Goal: Task Accomplishment & Management: Use online tool/utility

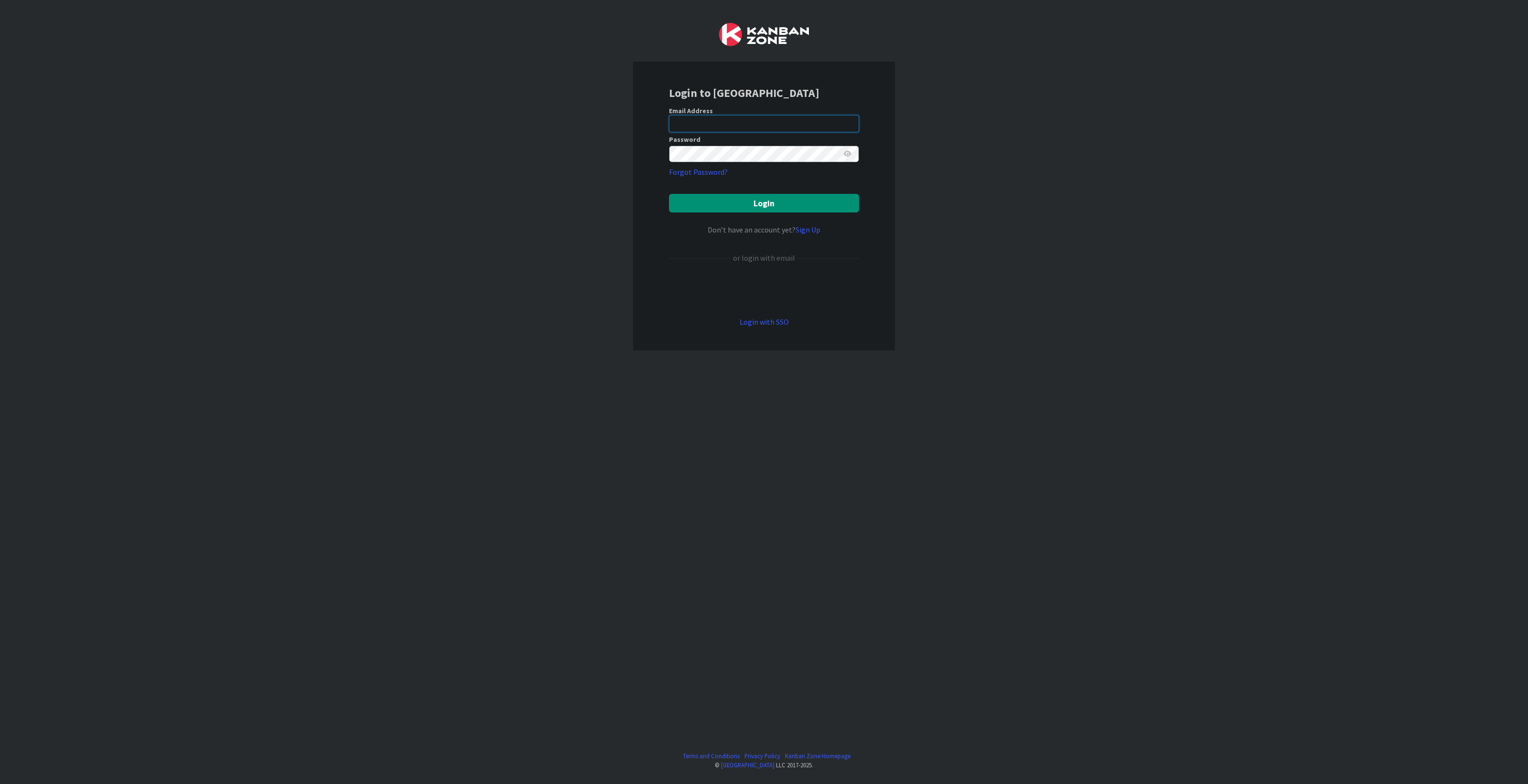
click at [745, 125] on input "email" at bounding box center [764, 123] width 190 height 17
click at [723, 126] on input "email" at bounding box center [764, 123] width 190 height 17
type input "[PERSON_NAME][EMAIL_ADDRESS][DOMAIN_NAME]"
click at [776, 205] on button "Login" at bounding box center [764, 203] width 190 height 18
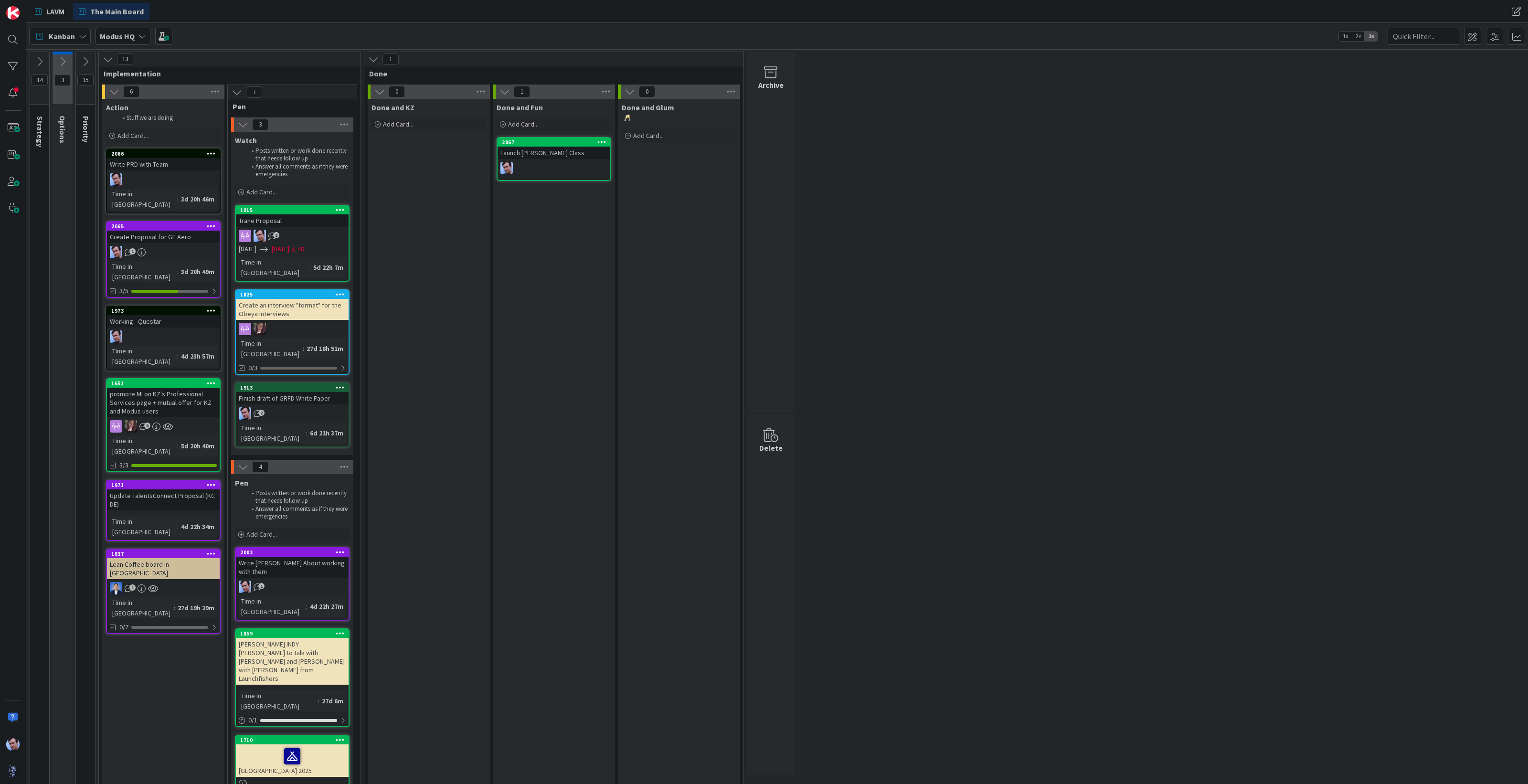
click at [87, 56] on icon at bounding box center [85, 62] width 11 height 11
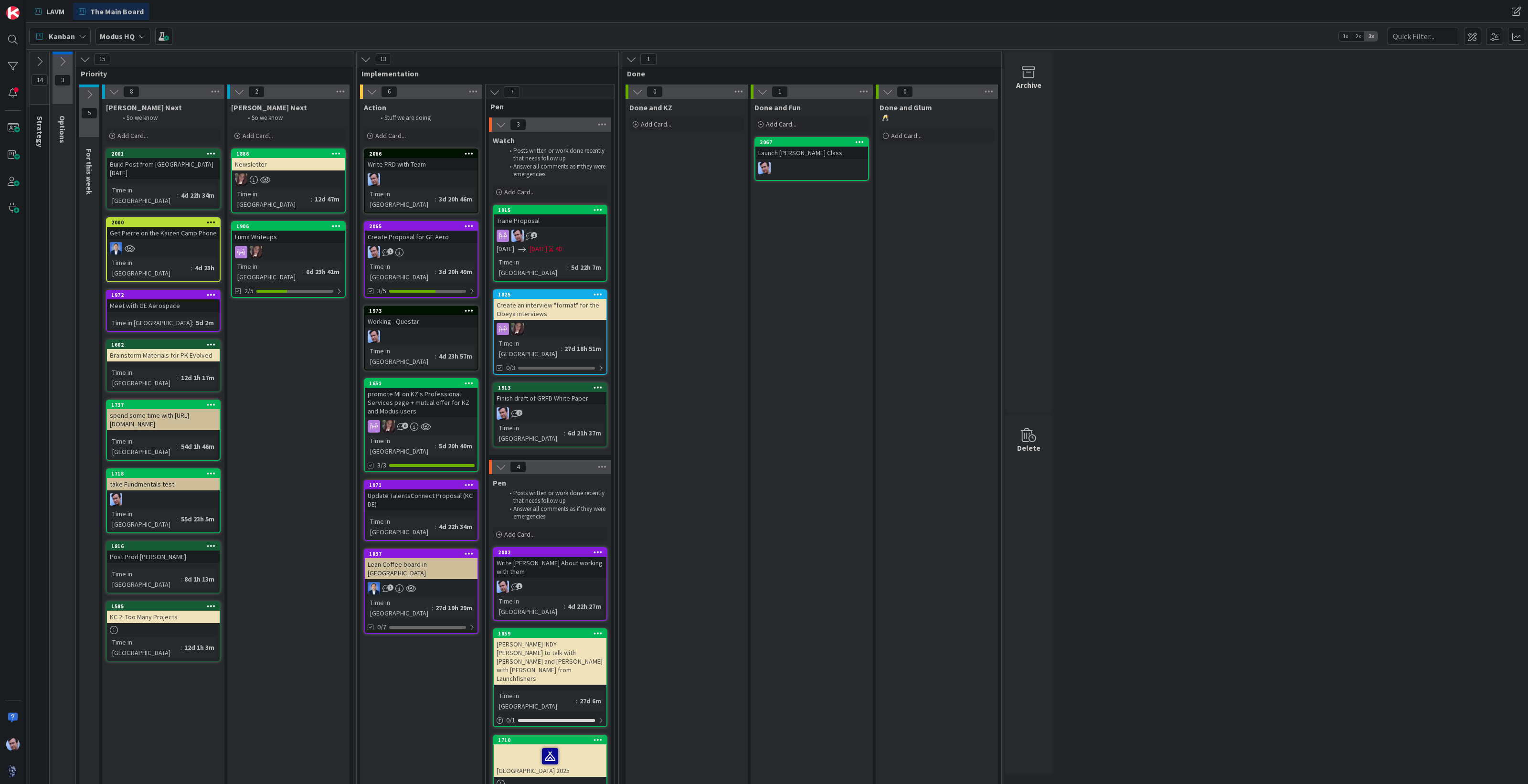
click at [446, 246] on div "1" at bounding box center [421, 252] width 113 height 12
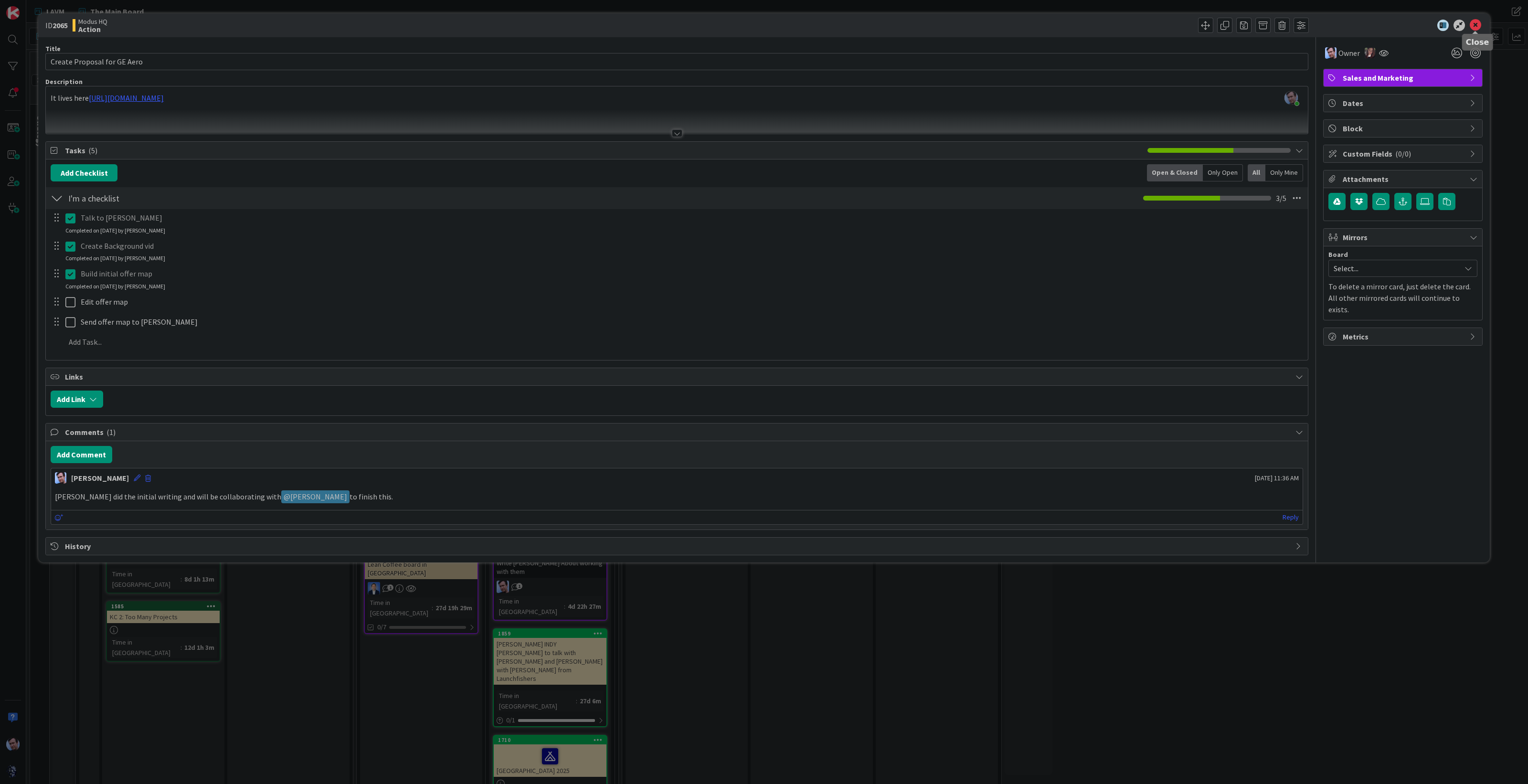
click at [1475, 23] on icon at bounding box center [1475, 25] width 11 height 11
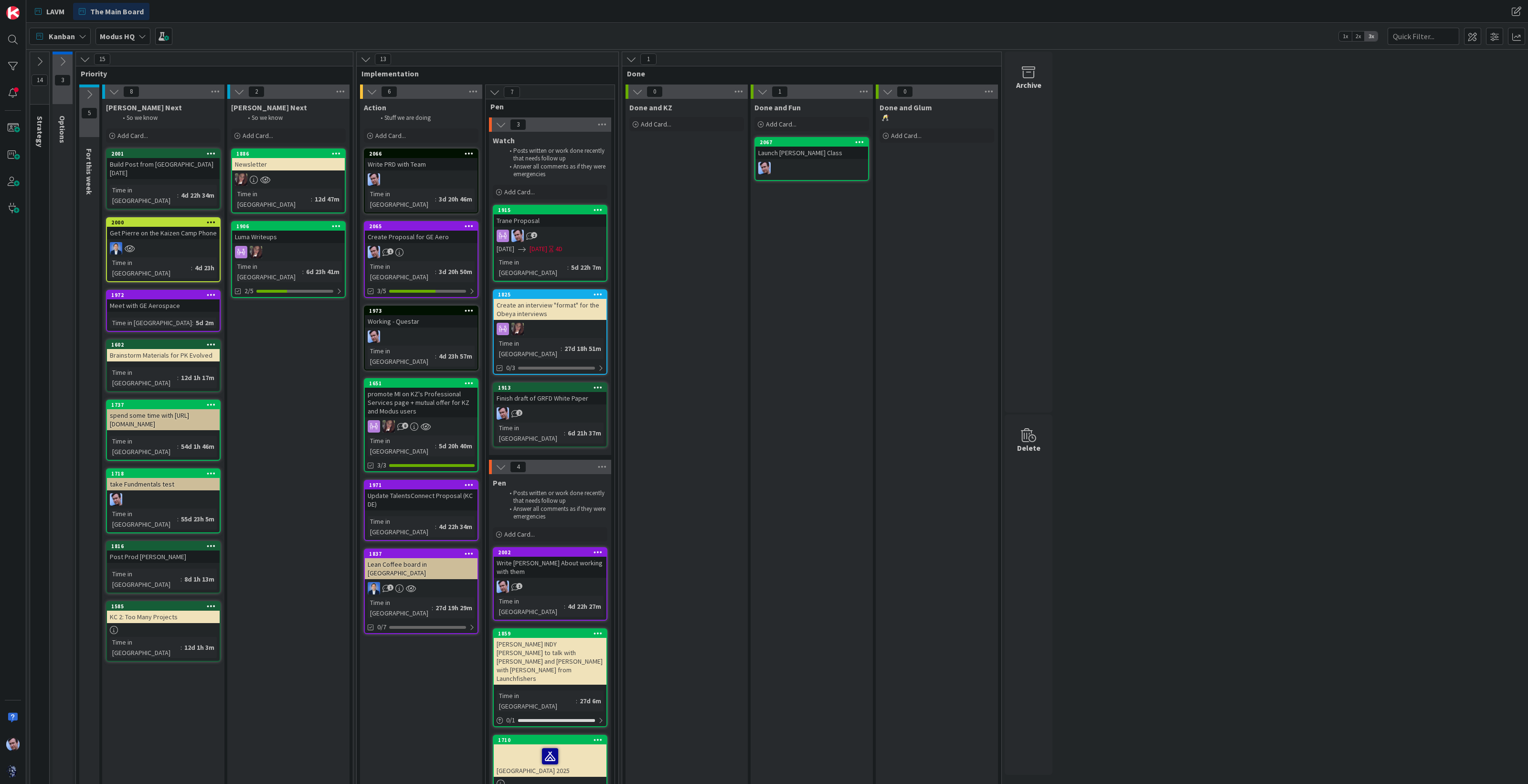
click at [453, 246] on div "1" at bounding box center [421, 252] width 113 height 12
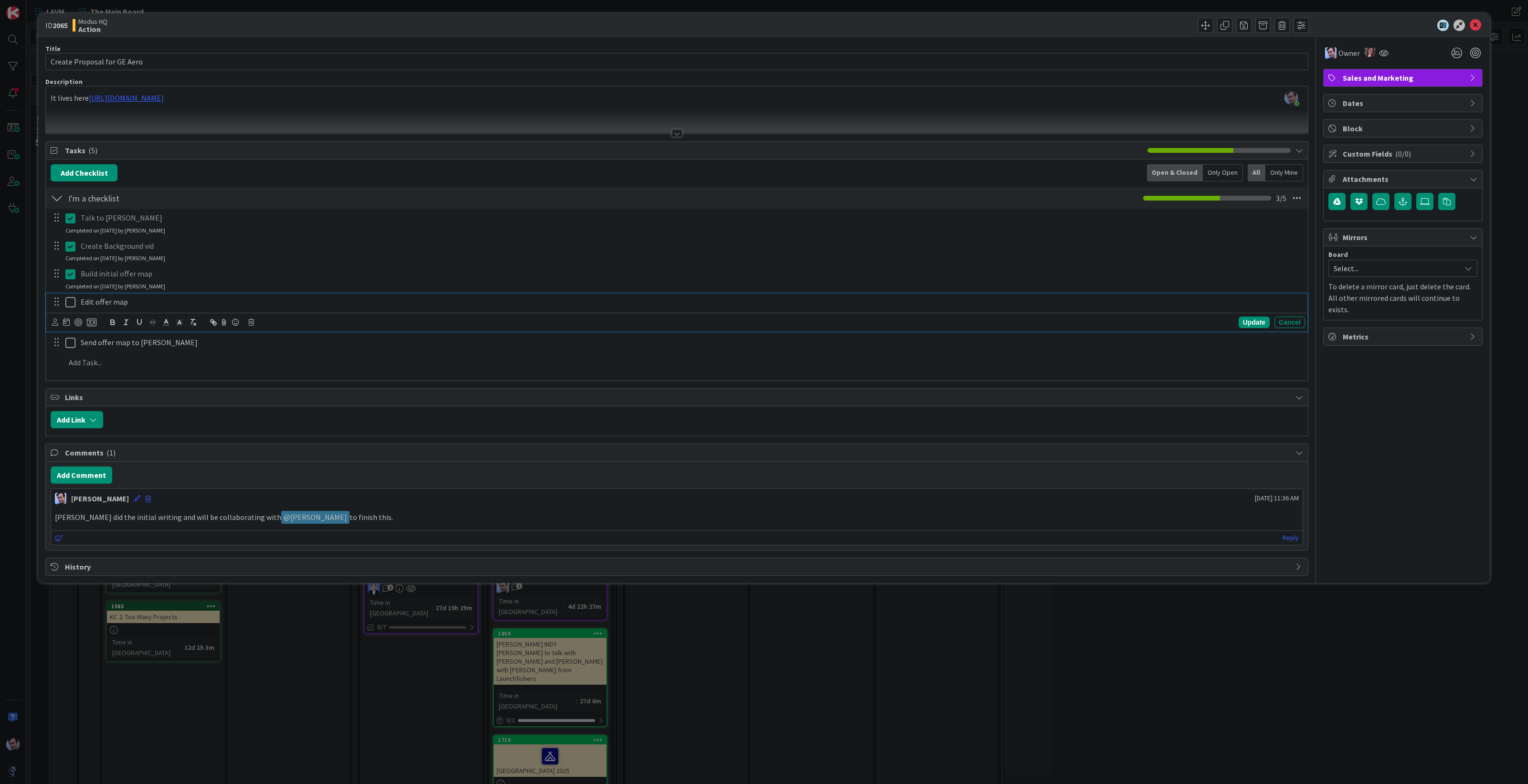
click at [97, 302] on p "Edit offer map" at bounding box center [691, 302] width 1221 height 11
click at [167, 302] on p "Edit offer map" at bounding box center [691, 302] width 1221 height 11
click at [57, 323] on icon at bounding box center [55, 322] width 6 height 7
click at [74, 410] on img at bounding box center [76, 416] width 12 height 12
click at [1258, 322] on div "Update" at bounding box center [1254, 322] width 31 height 11
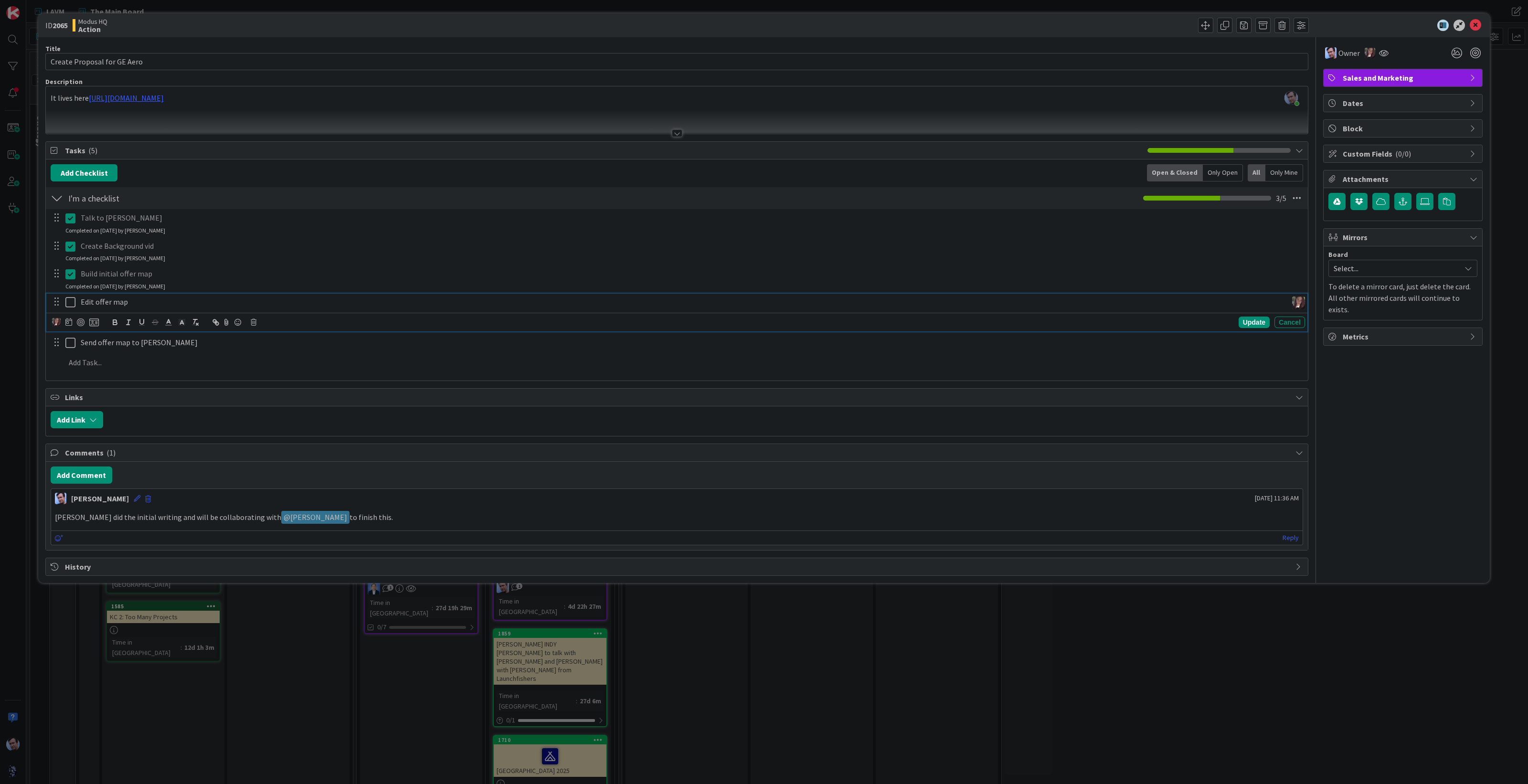
click at [110, 301] on p "Edit offer map" at bounding box center [682, 302] width 1203 height 11
click at [157, 300] on p "Edit offer map" at bounding box center [682, 302] width 1203 height 11
click at [90, 343] on p at bounding box center [683, 342] width 1236 height 11
click at [53, 359] on icon at bounding box center [55, 362] width 6 height 7
click at [93, 456] on span "[PERSON_NAME]" at bounding box center [118, 456] width 63 height 14
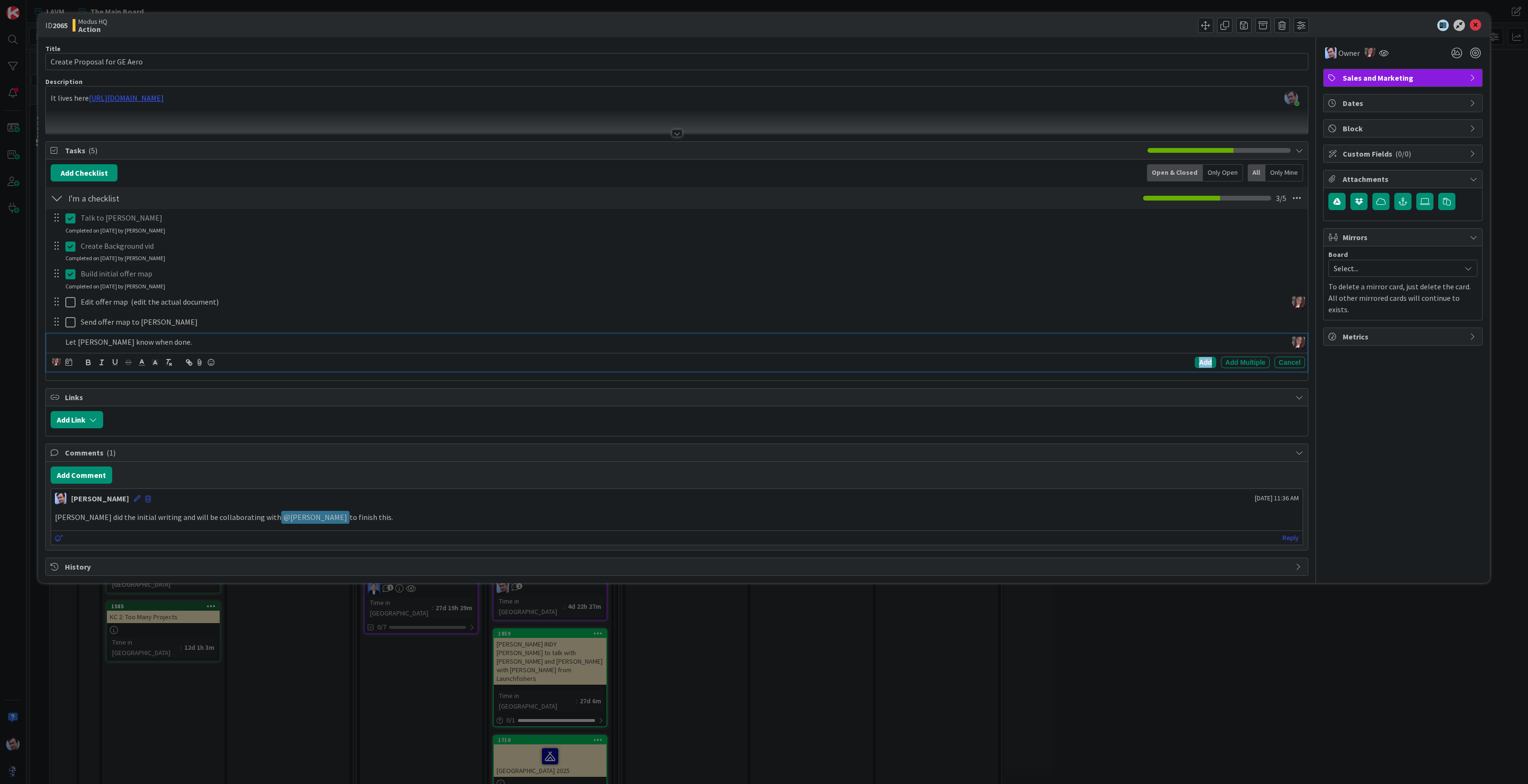
click at [1211, 358] on div "Add" at bounding box center [1205, 362] width 21 height 11
click at [1478, 25] on icon at bounding box center [1475, 25] width 11 height 11
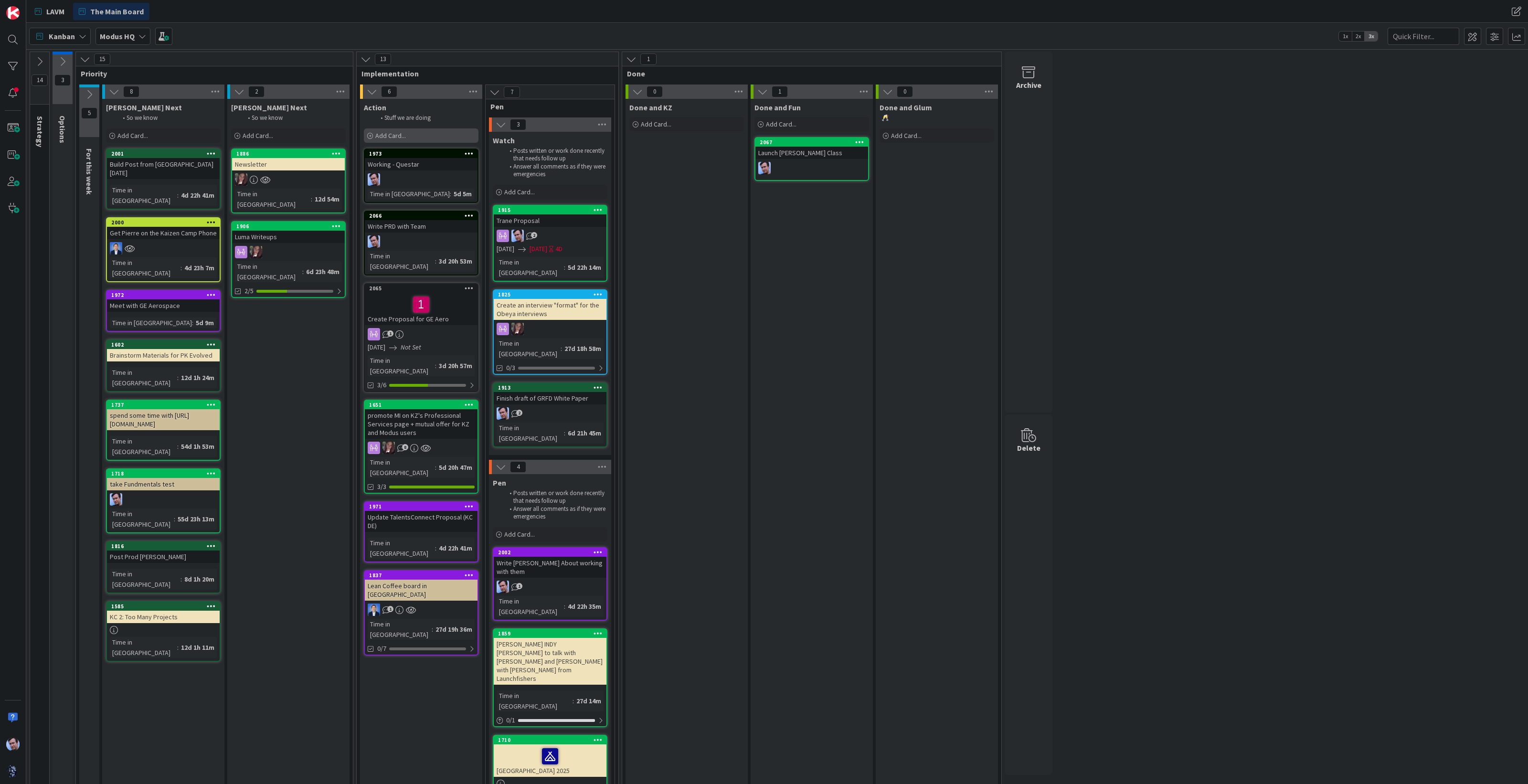
click at [406, 135] on div "Add Card..." at bounding box center [421, 136] width 114 height 14
type textarea "x"
type textarea "R"
type textarea "x"
type textarea "Re"
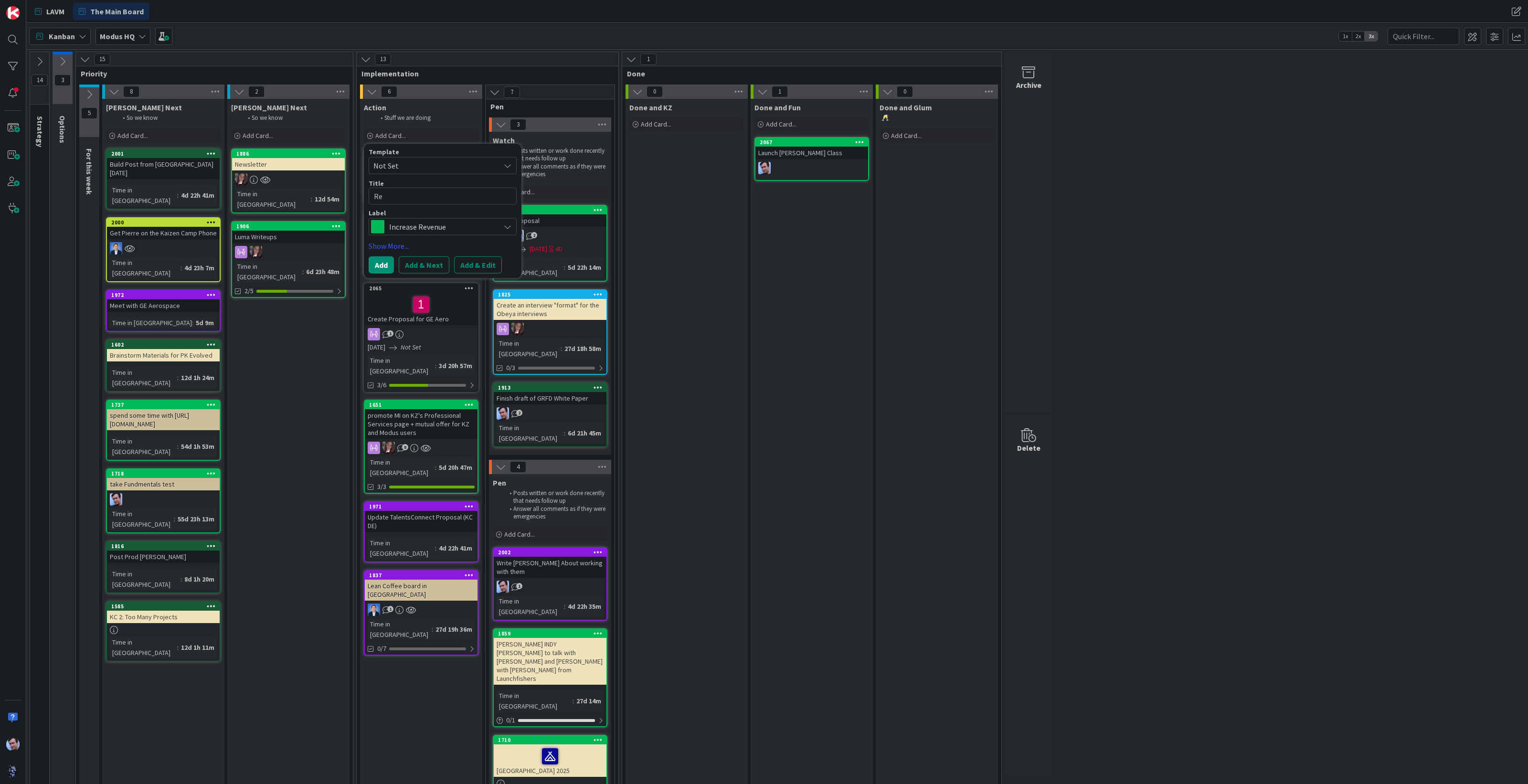
type textarea "x"
type textarea "Res"
type textarea "x"
type textarea "Resp"
type textarea "x"
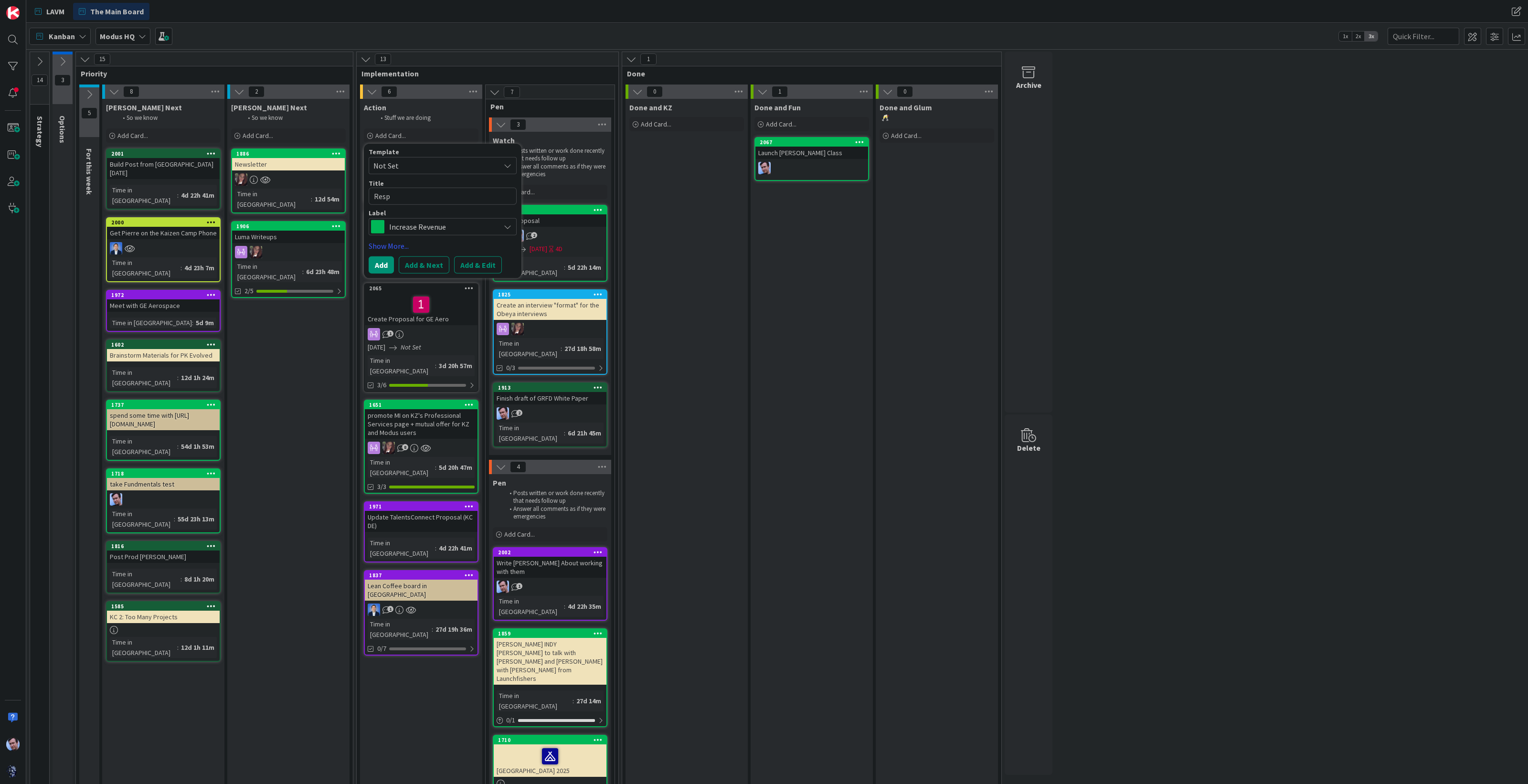
type textarea "Respo"
type textarea "x"
type textarea "Respon"
type textarea "x"
type textarea "Respond"
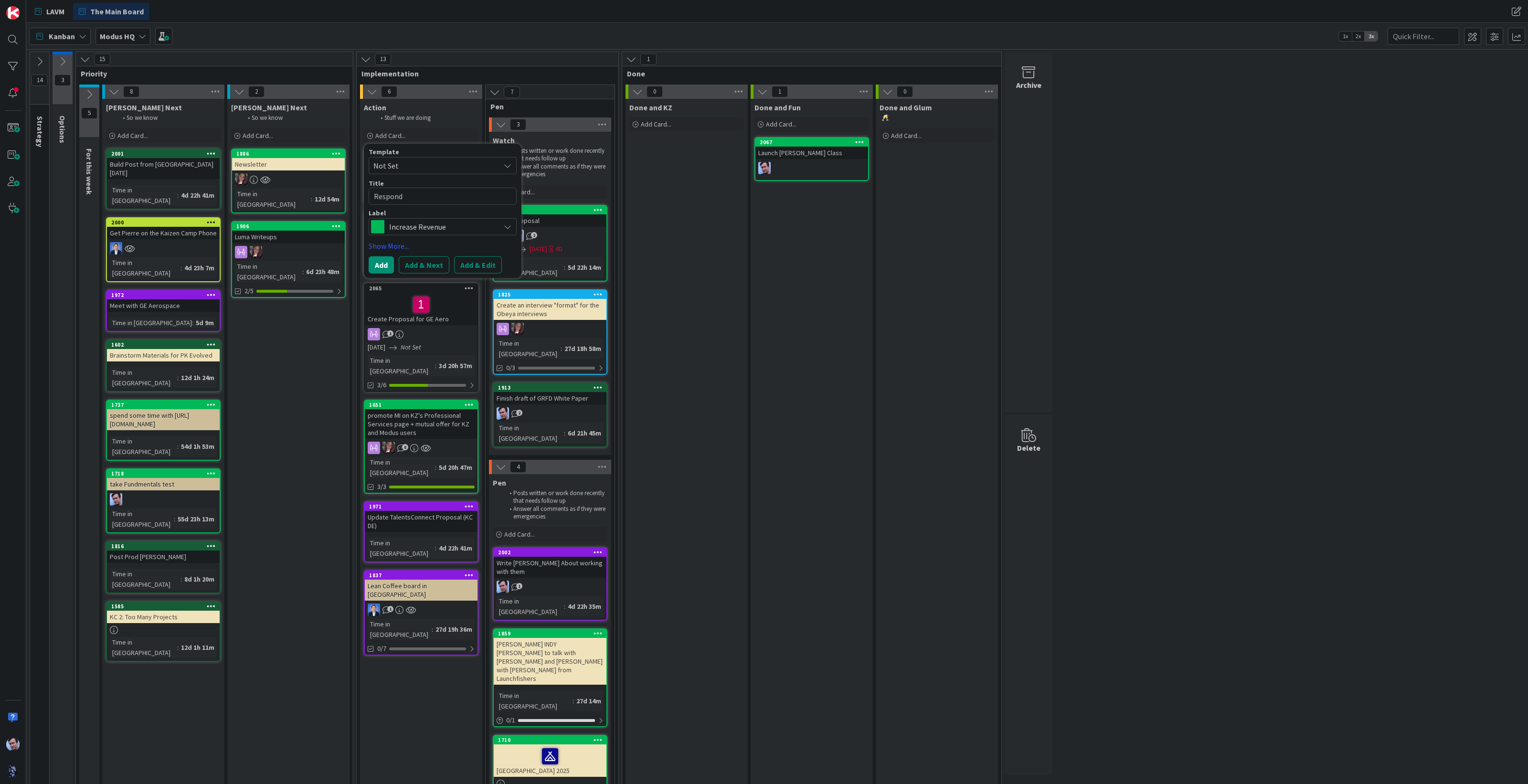
type textarea "x"
type textarea "Respond"
type textarea "x"
type textarea "Respond t"
type textarea "x"
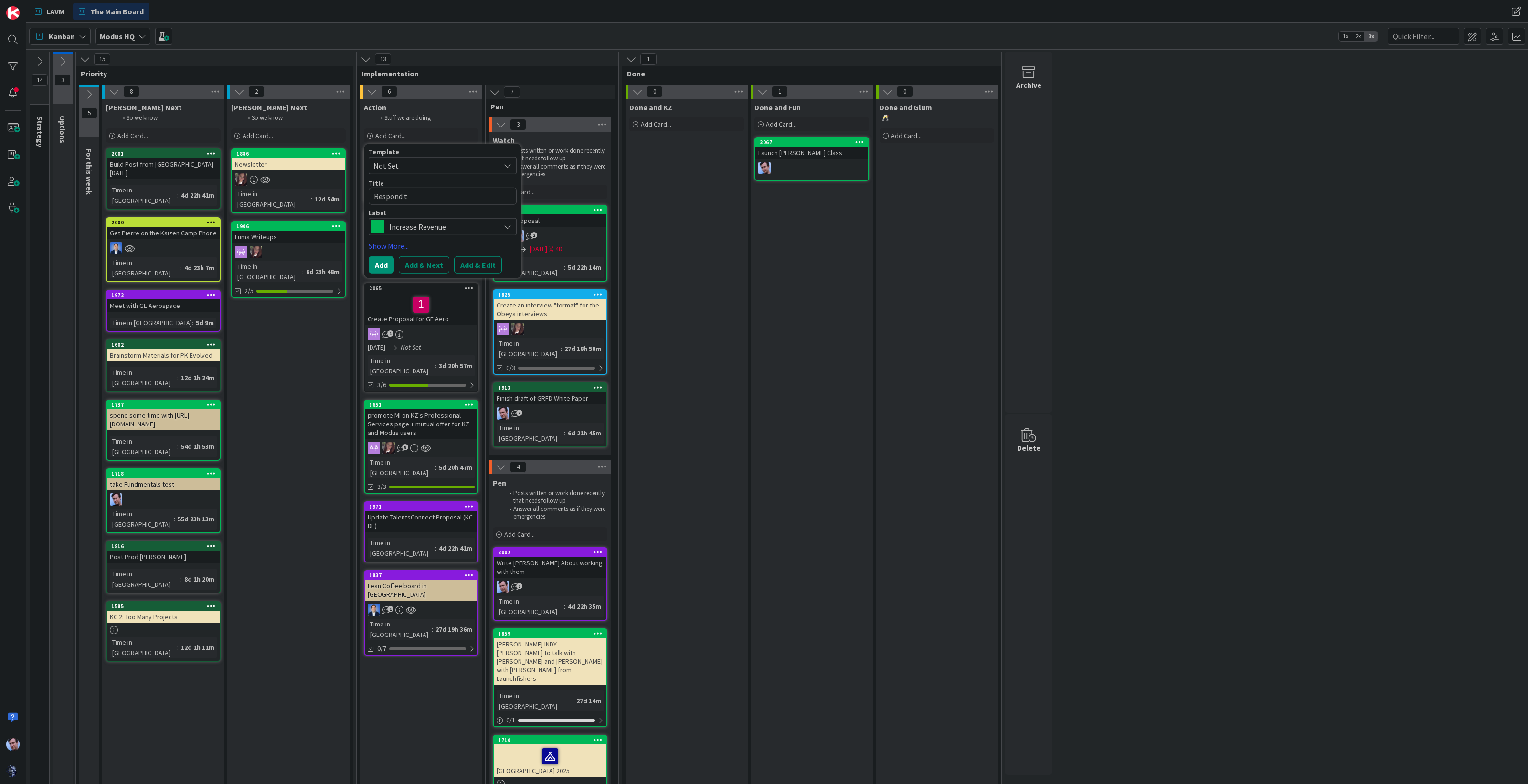
type textarea "Respond to"
type textarea "x"
type textarea "Respond to"
type textarea "x"
type textarea "Respond to E"
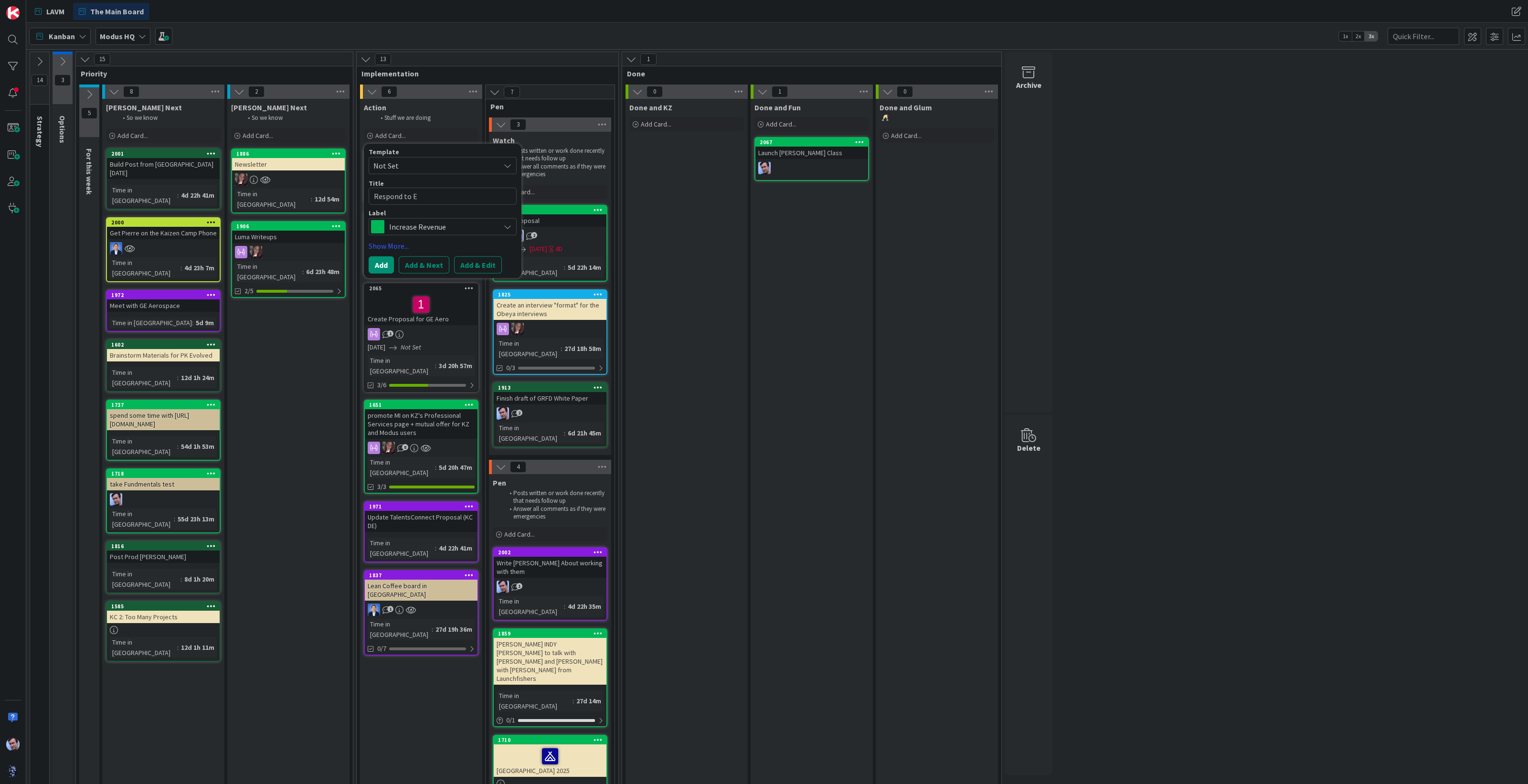
type textarea "x"
type textarea "Respond to El"
type textarea "x"
type textarea "Respond to [PERSON_NAME]"
type textarea "x"
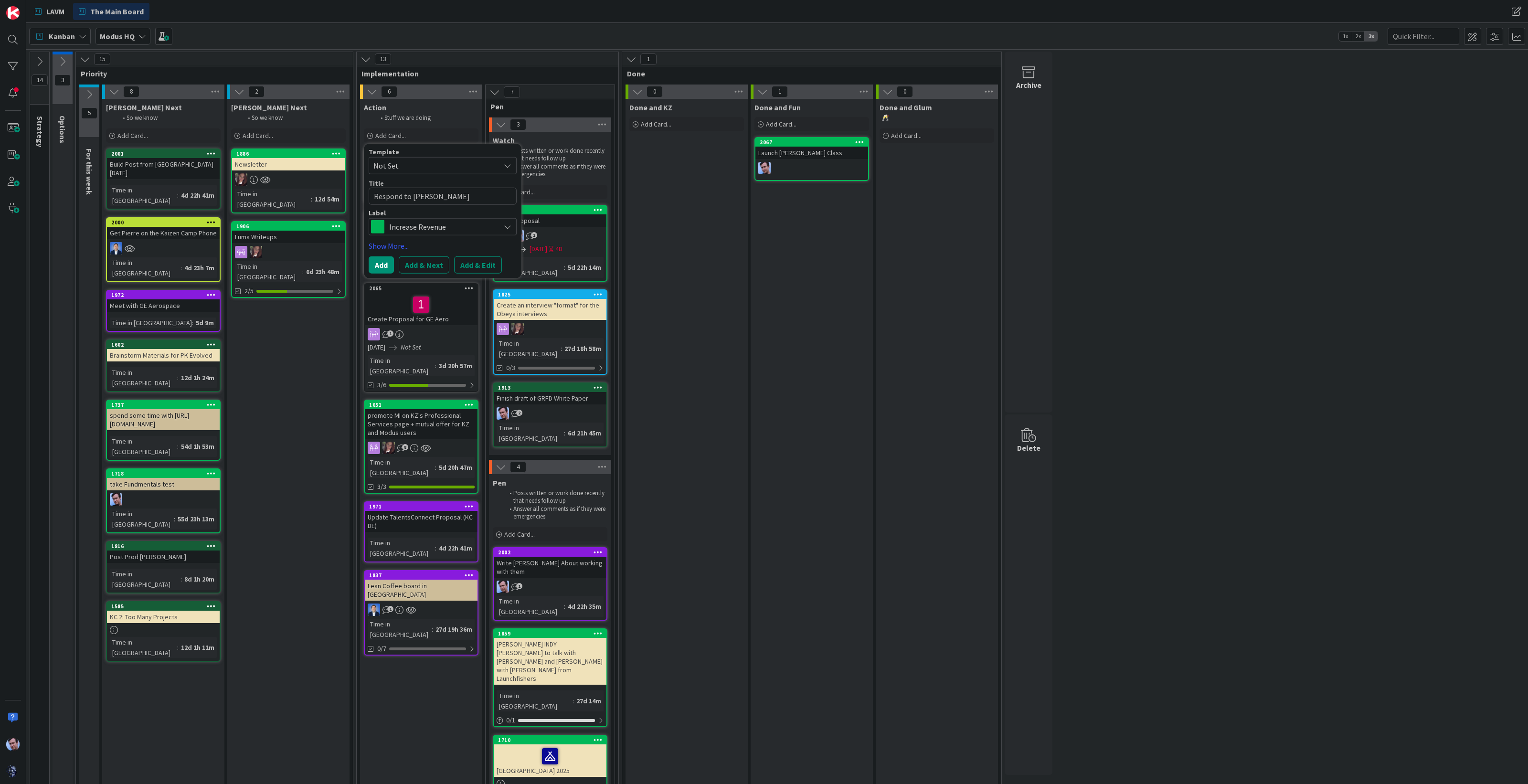
type textarea "Respond to [PERSON_NAME]"
click at [502, 224] on div "Increase Revenue" at bounding box center [443, 227] width 148 height 17
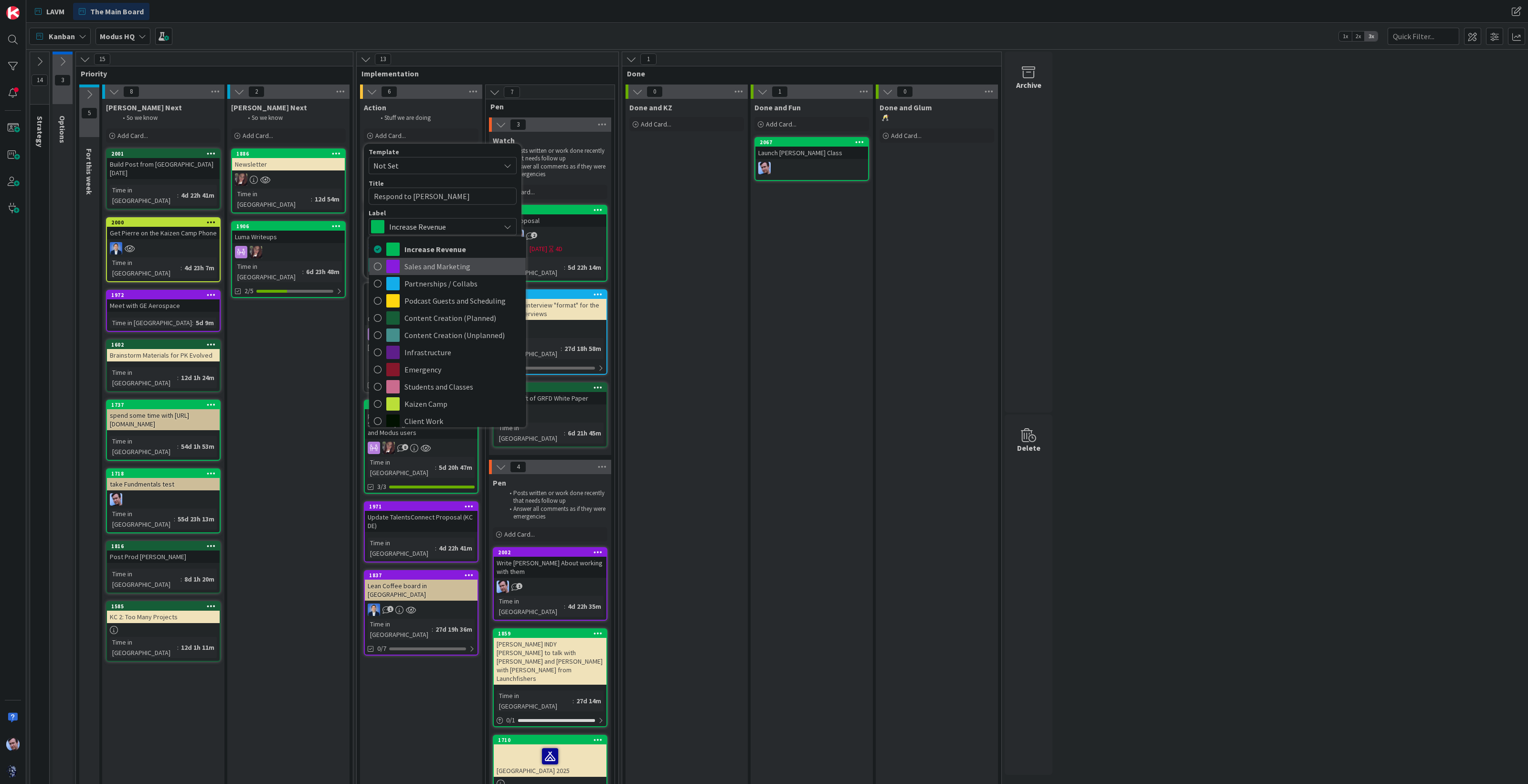
click at [439, 266] on span "Sales and Marketing" at bounding box center [463, 266] width 116 height 14
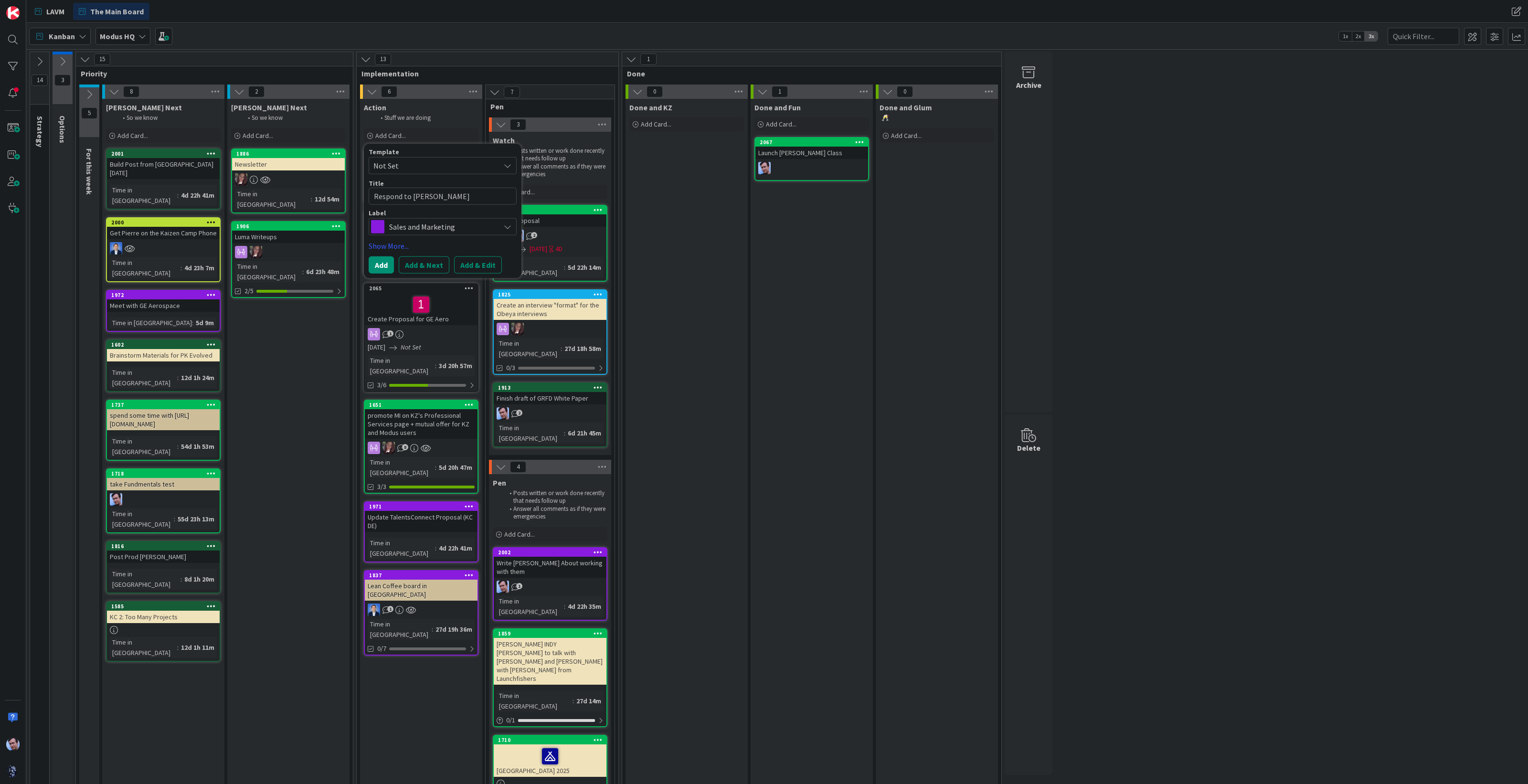
click at [400, 238] on div "Template Not Set Title 15 / 128 Respond to [PERSON_NAME] Label Sales and Market…" at bounding box center [443, 211] width 148 height 125
click at [399, 241] on link "Show More..." at bounding box center [443, 246] width 148 height 11
click at [461, 278] on div "Select..." at bounding box center [437, 273] width 126 height 11
click at [427, 348] on span "[PERSON_NAME]" at bounding box center [428, 353] width 46 height 14
click at [378, 358] on button "Add" at bounding box center [381, 358] width 26 height 17
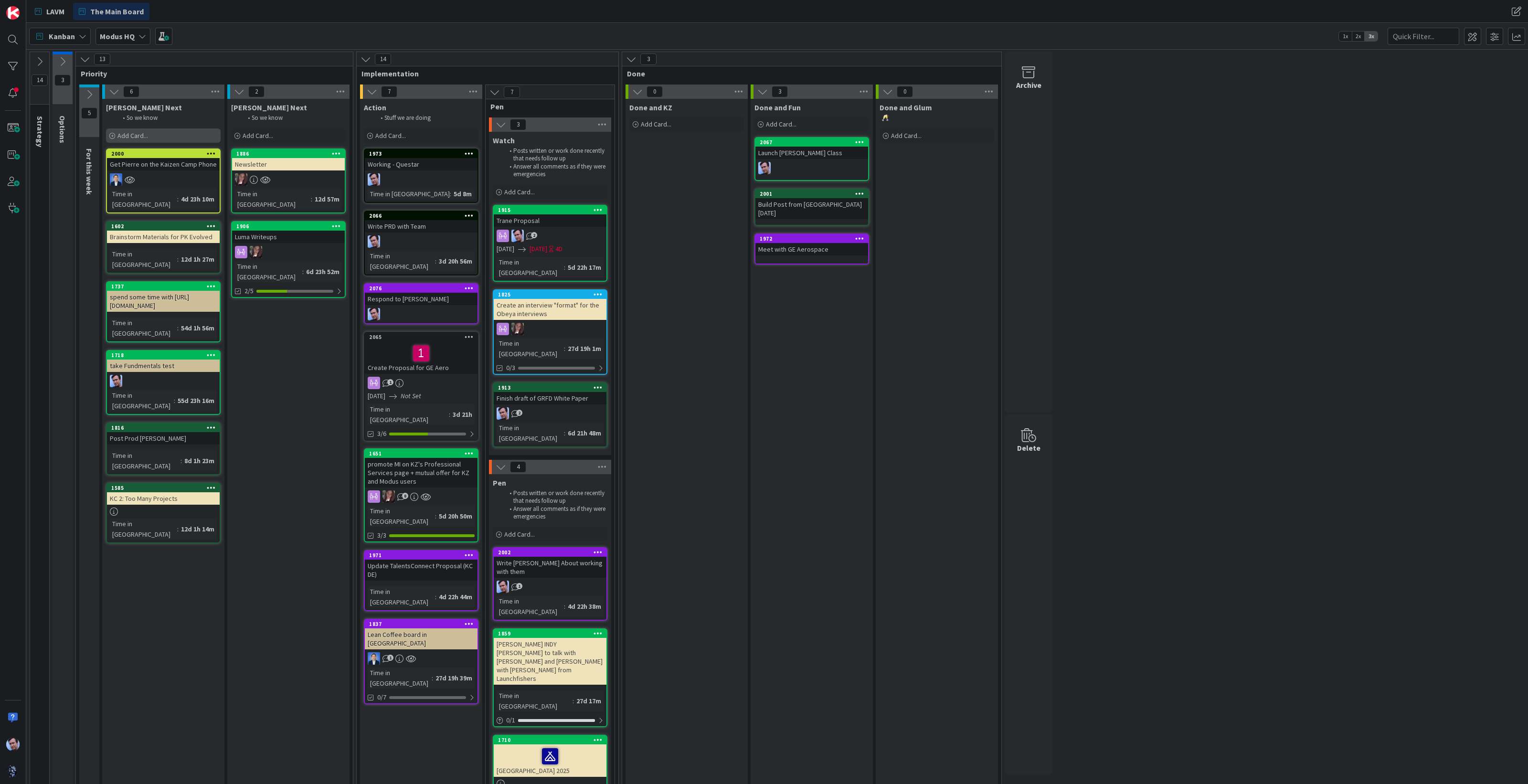
click at [158, 138] on div "Add Card..." at bounding box center [163, 136] width 114 height 14
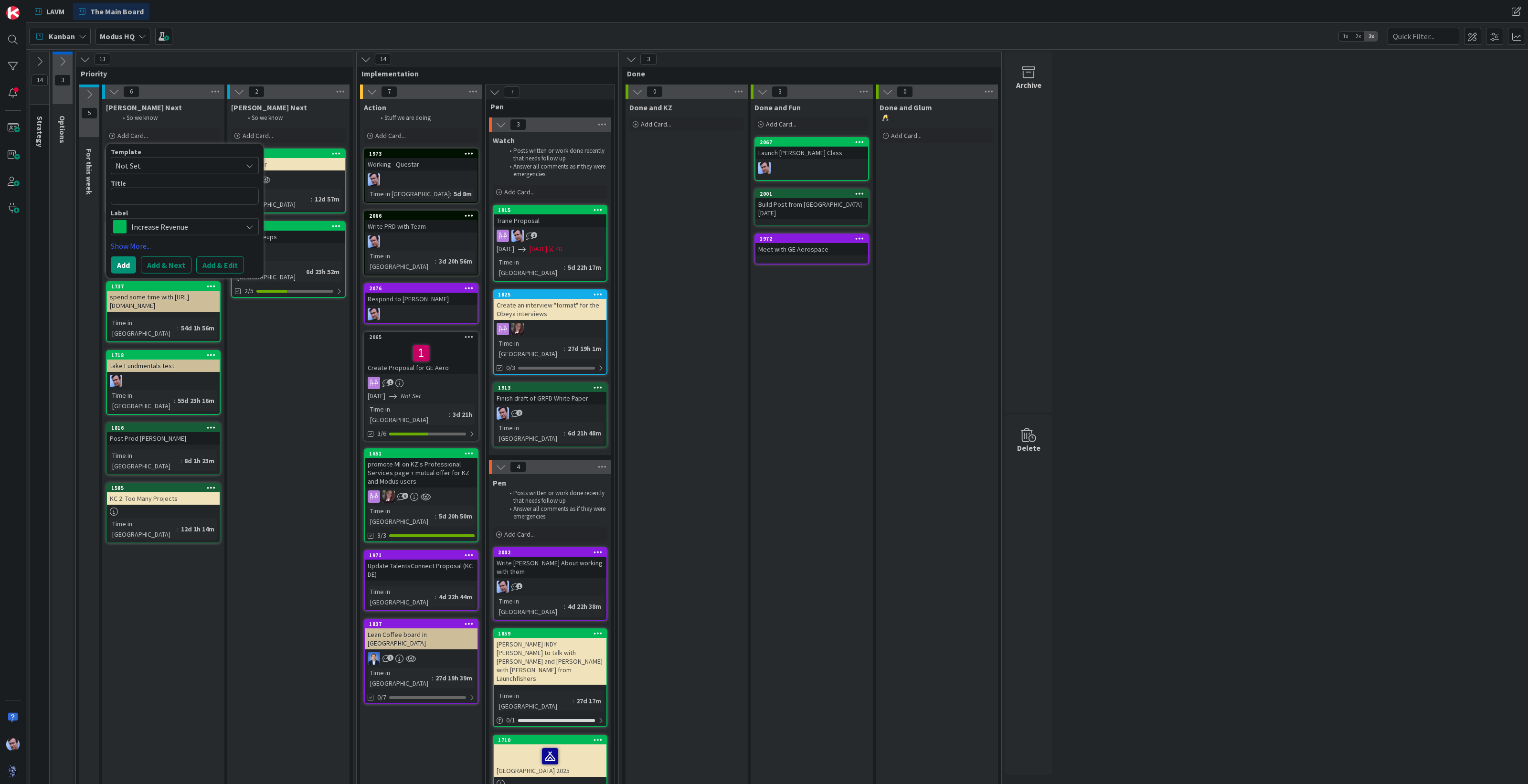
click at [174, 204] on textarea at bounding box center [185, 196] width 148 height 17
type textarea "x"
type textarea "R"
type textarea "x"
type textarea "Re"
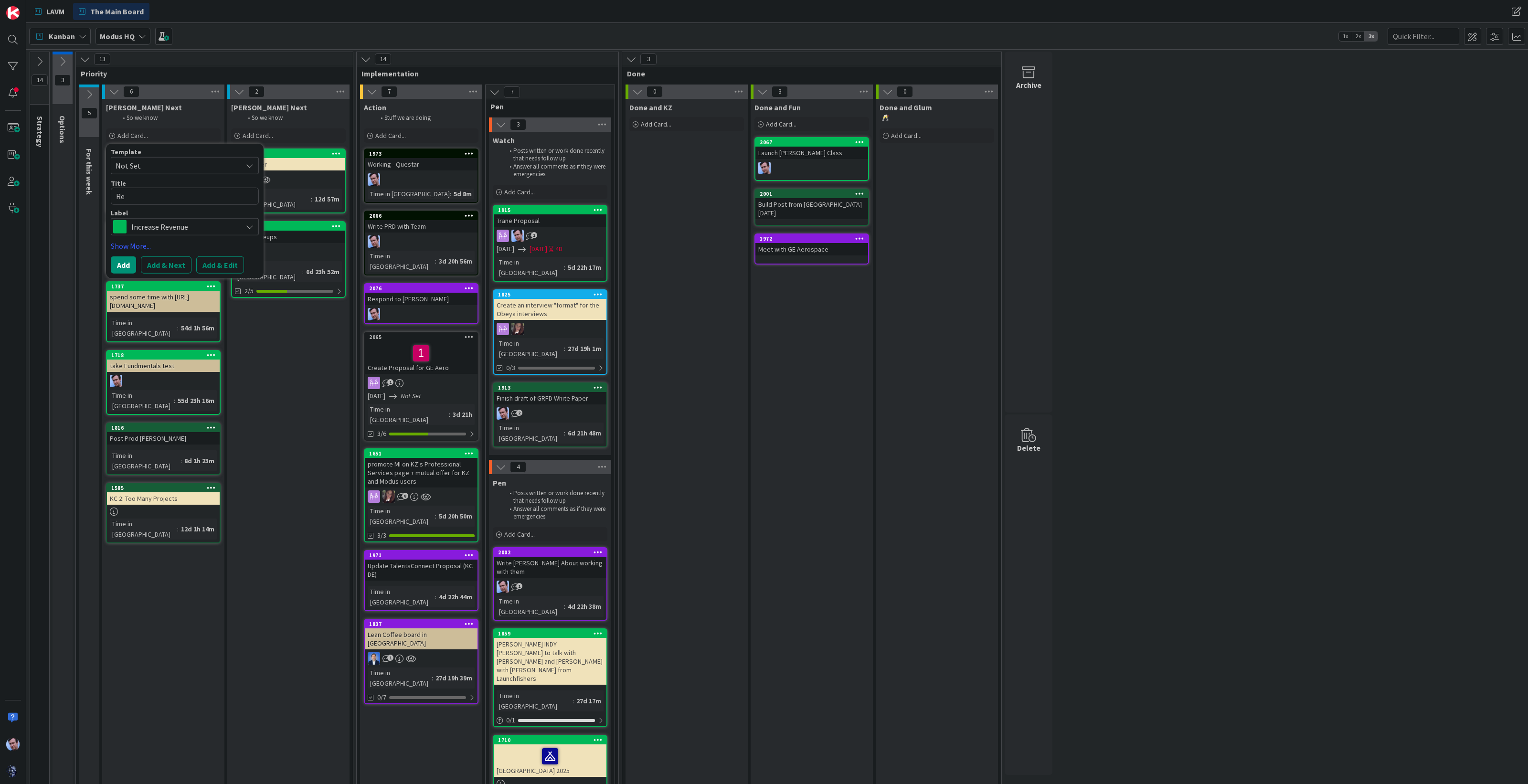
type textarea "x"
type textarea "Rev"
type textarea "x"
type textarea "Revi"
type textarea "x"
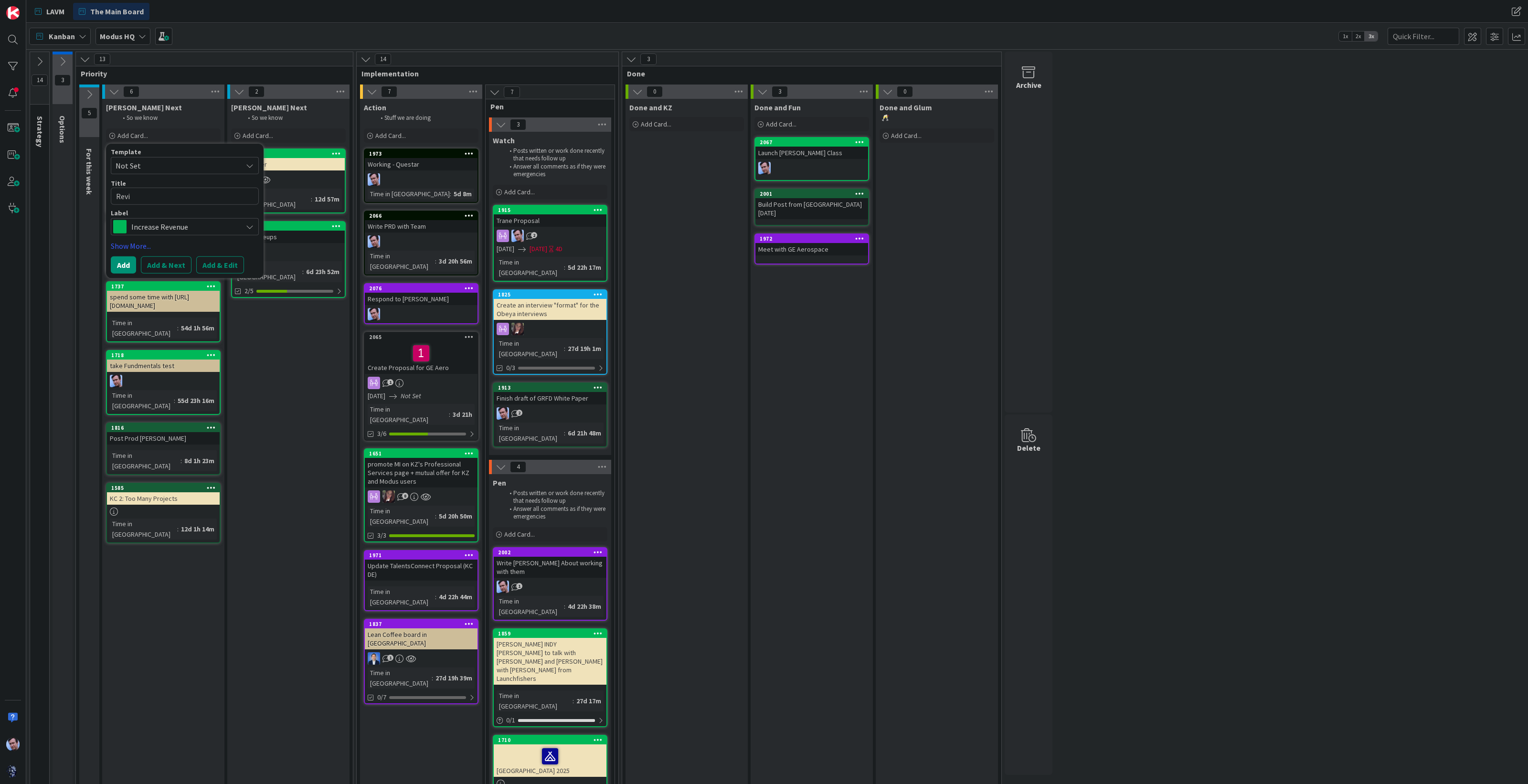
type textarea "Revie"
type textarea "x"
type textarea "Review"
type textarea "x"
type textarea "Review"
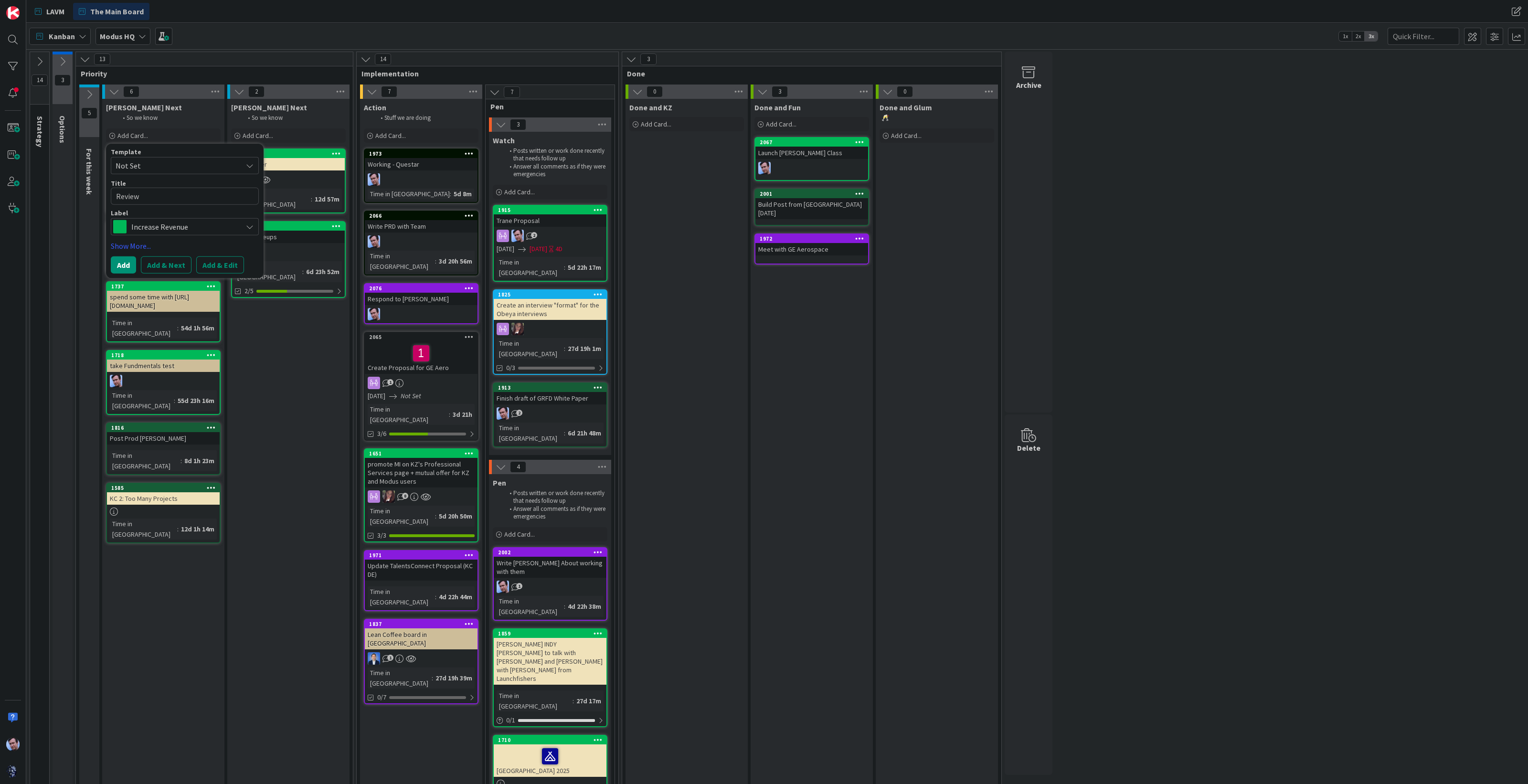
type textarea "x"
type textarea "Review O"
type textarea "x"
type textarea "Review OA"
type textarea "x"
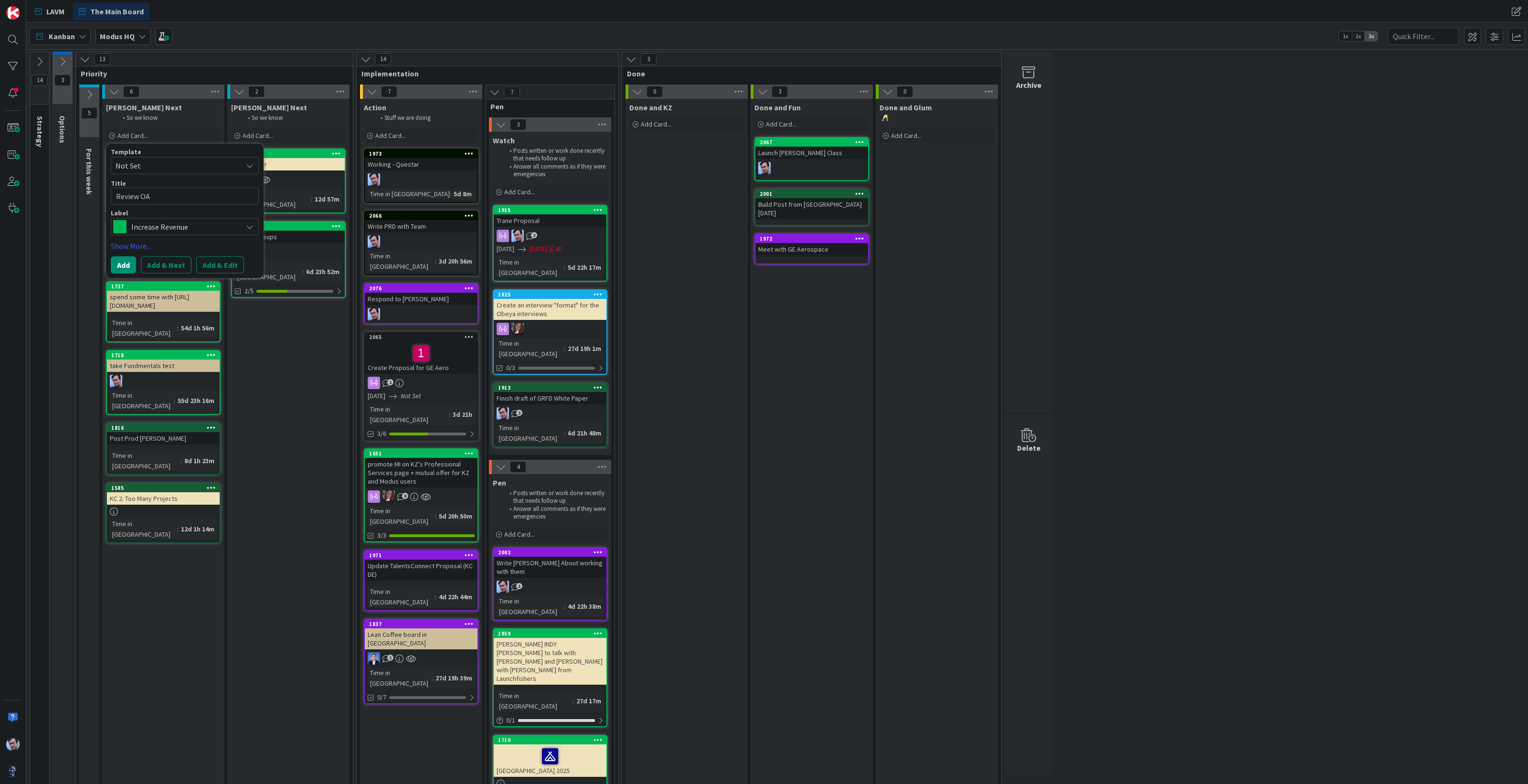
type textarea "Review OA"
type textarea "x"
type textarea "Review OA C"
type textarea "x"
type textarea "Review OA Co"
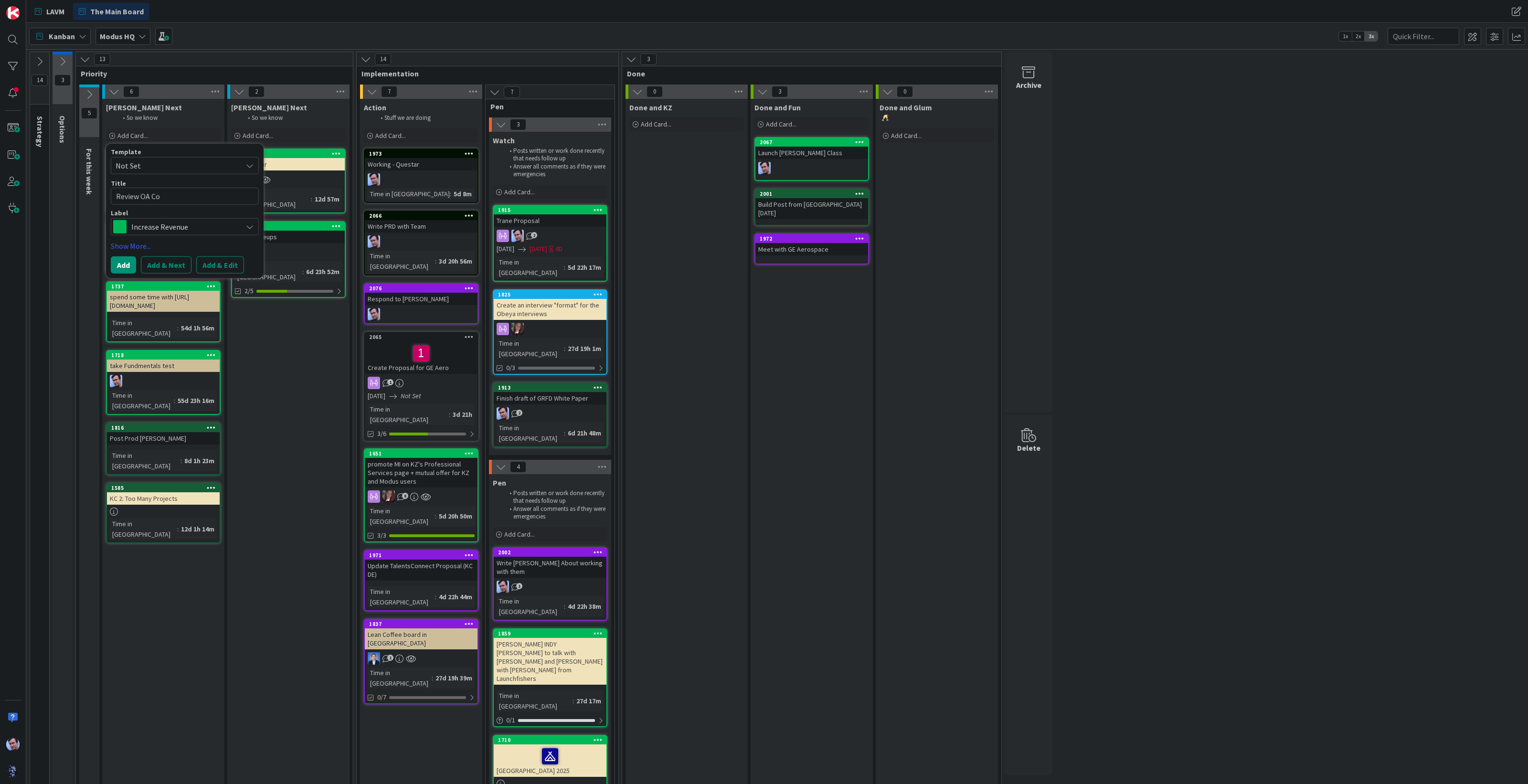
type textarea "x"
type textarea "Review OA Con"
type textarea "x"
type textarea "Review OA Cont"
type textarea "x"
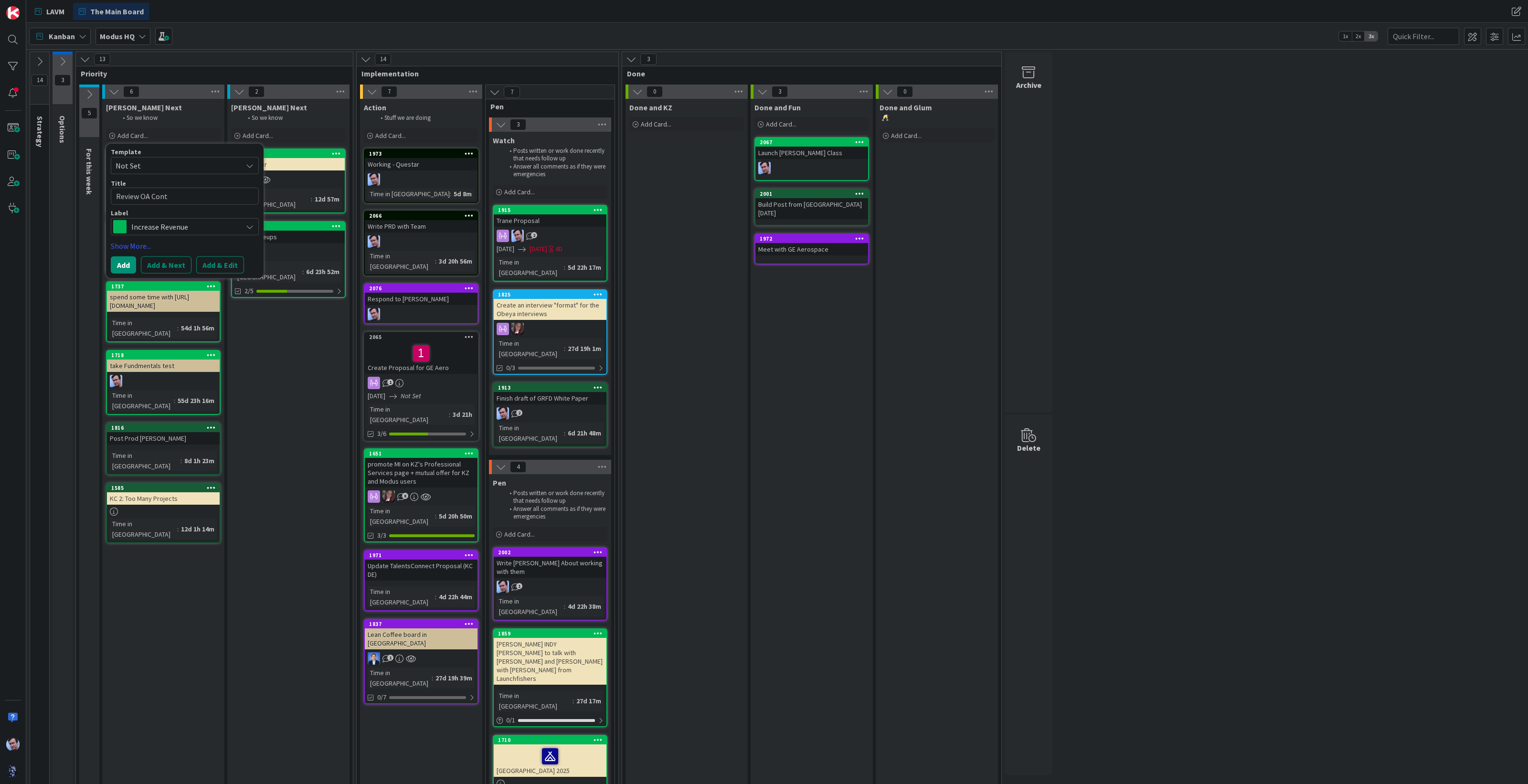
type textarea "Review OA Contr"
type textarea "x"
type textarea "Review OA Contra"
type textarea "x"
type textarea "Review OA Contrac"
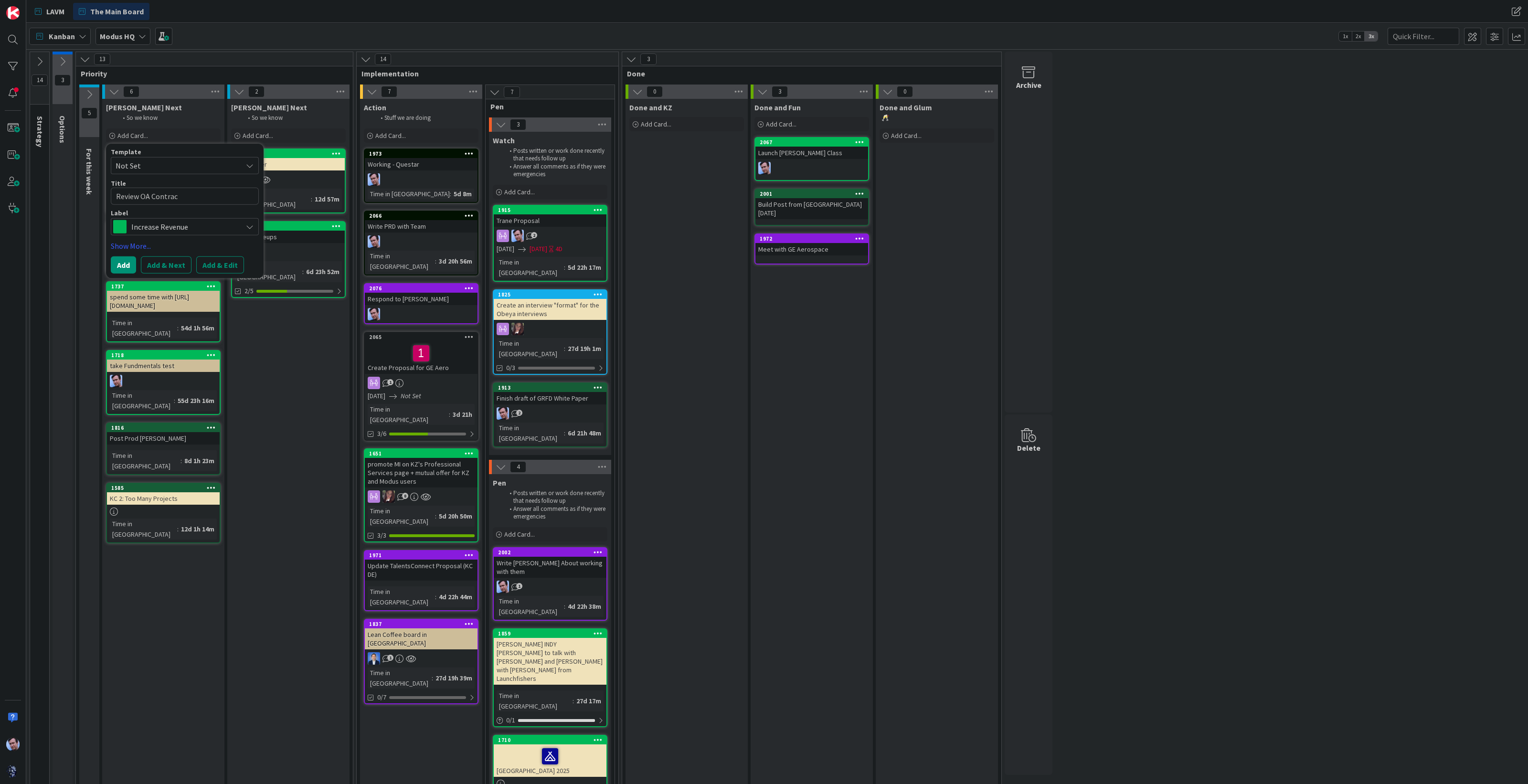
type textarea "x"
type textarea "Review OA Contra"
type textarea "x"
type textarea "Review OA Contr"
type textarea "x"
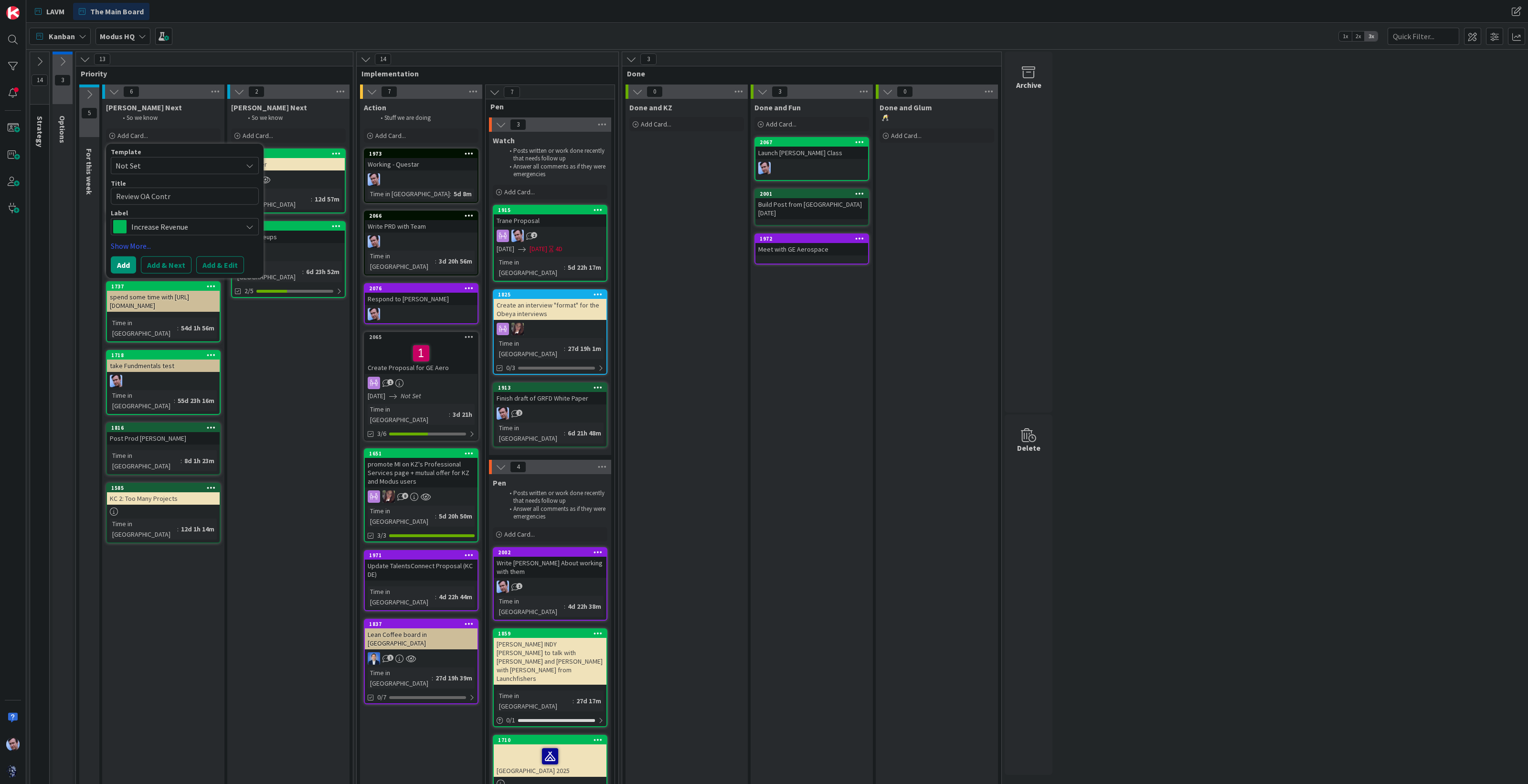
type textarea "Review OA Cont"
type textarea "x"
type textarea "Review OA Con"
type textarea "x"
type textarea "Review OA Conr"
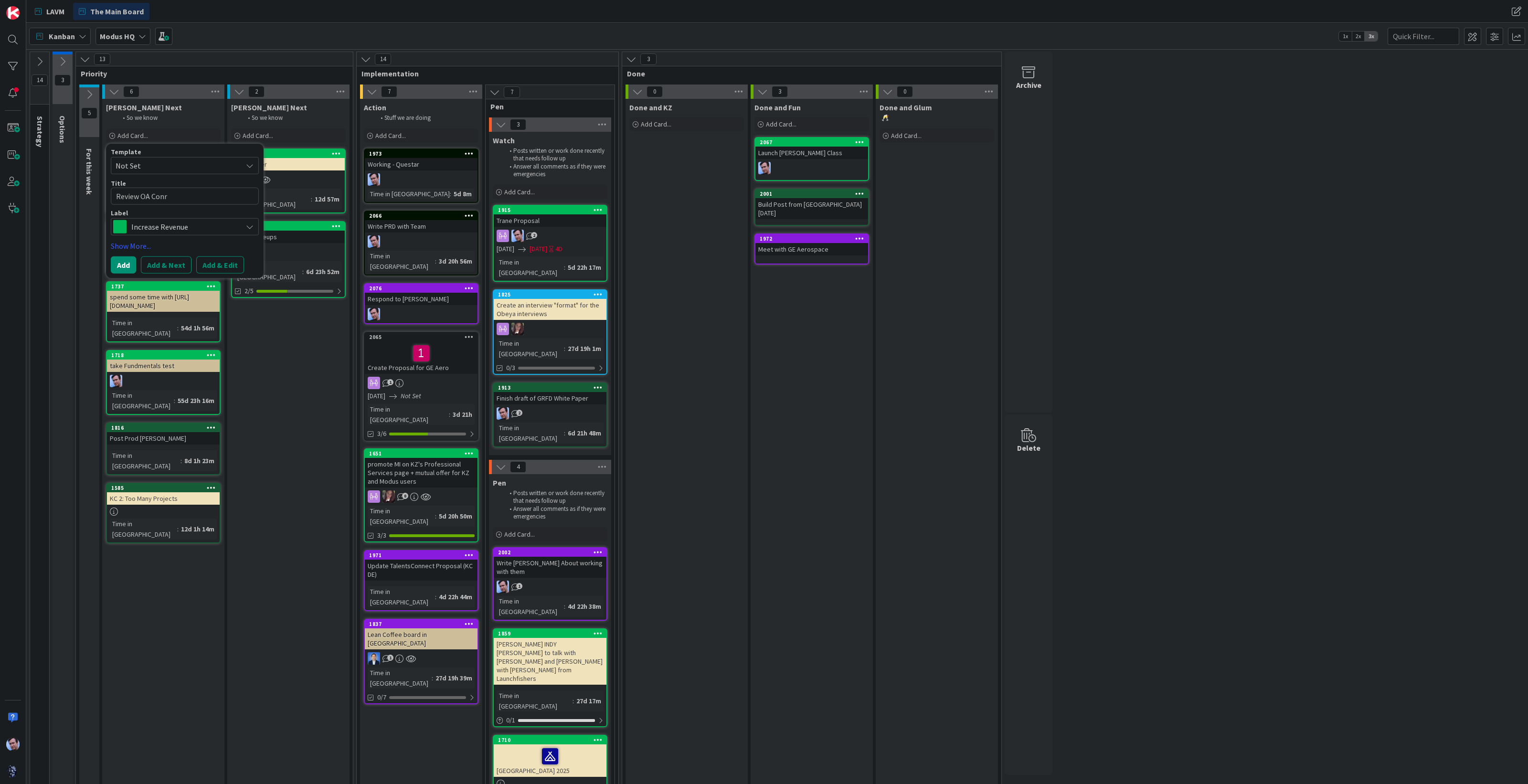
type textarea "x"
type textarea "Review OA Con"
type textarea "x"
type textarea "Review OA Cont"
type textarea "x"
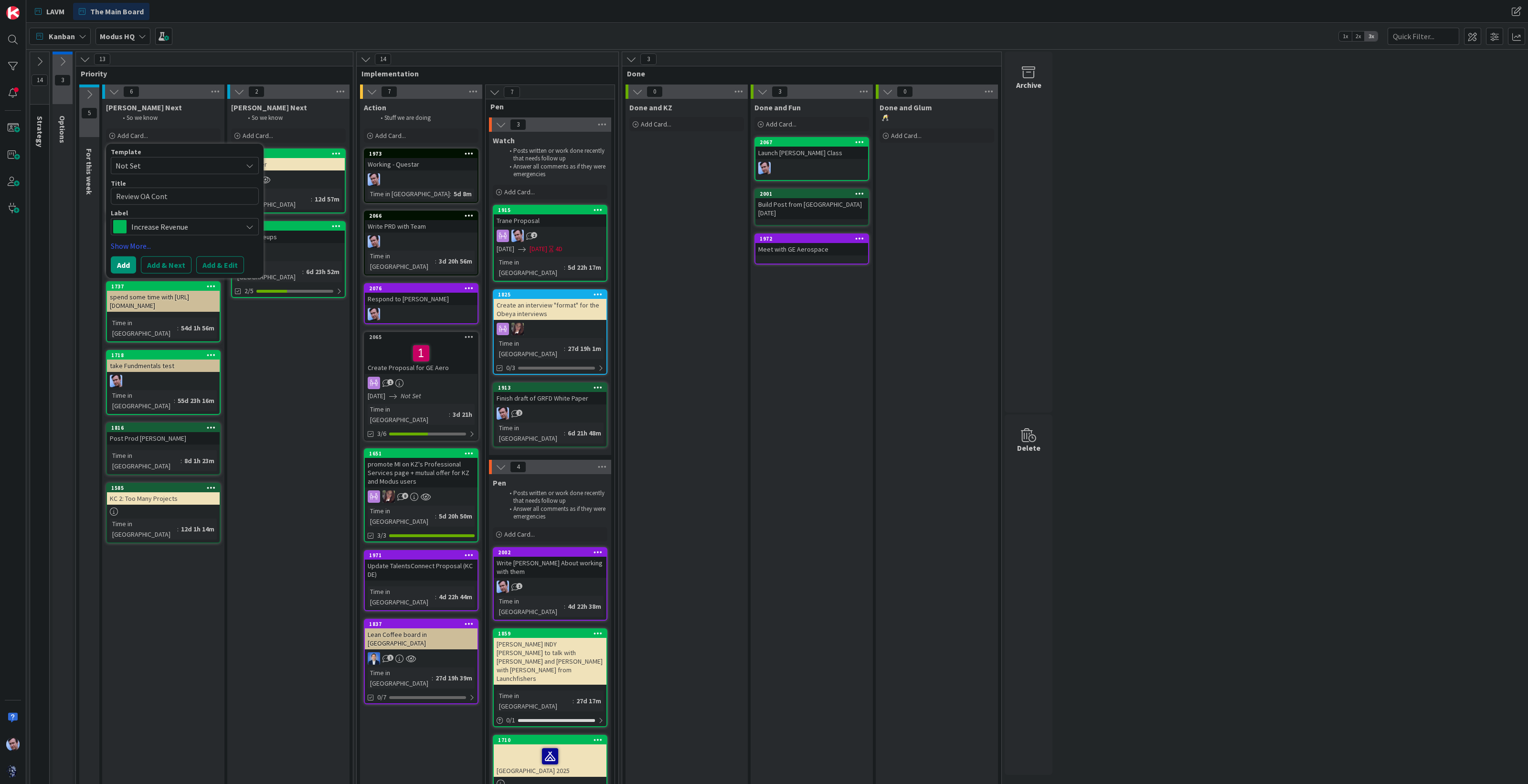
type textarea "Review OA Contr"
type textarea "x"
type textarea "Review OA Contra"
type textarea "x"
type textarea "Review OA Contrac"
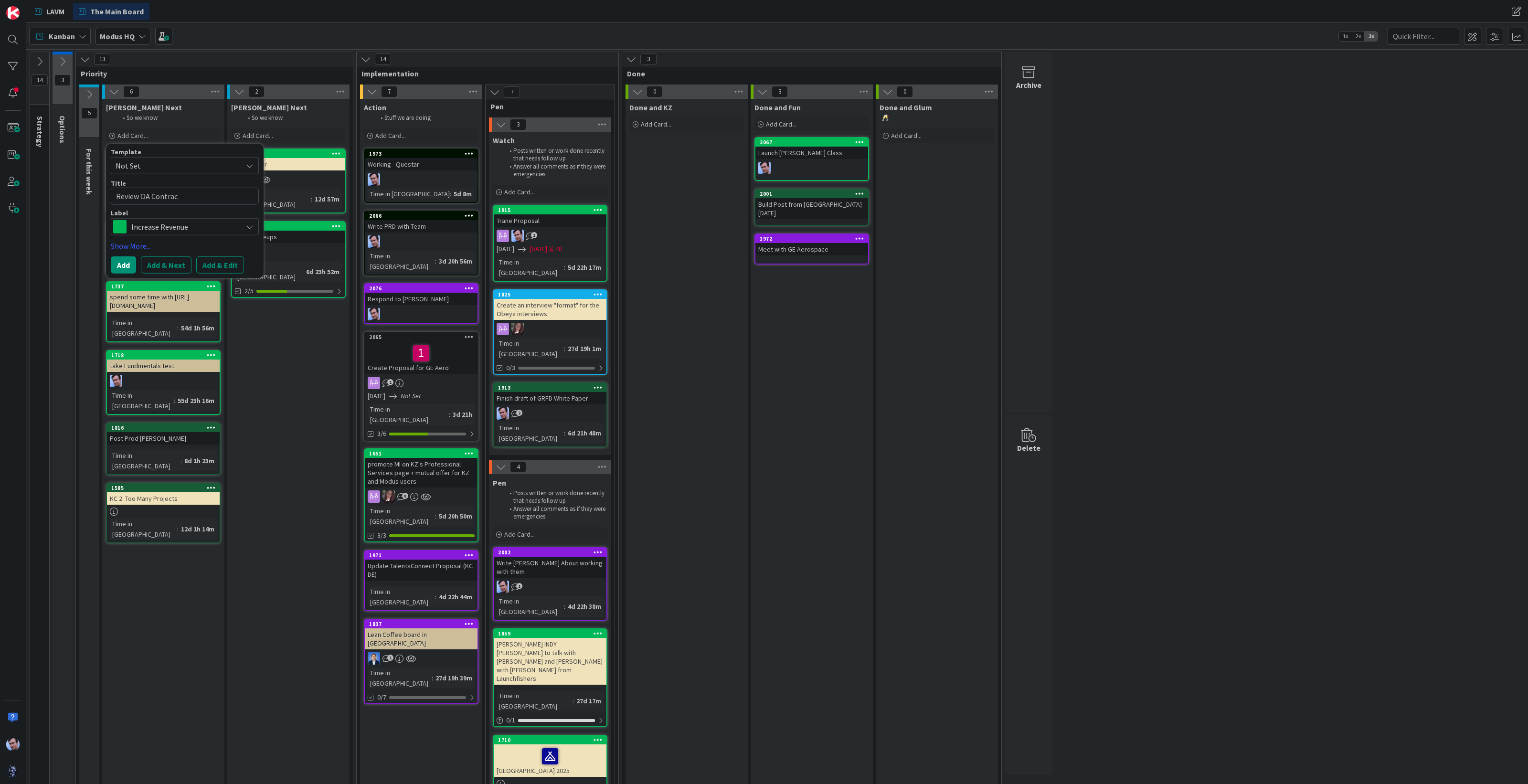
type textarea "x"
type textarea "Review OA Contract"
click at [214, 227] on span "Increase Revenue" at bounding box center [184, 227] width 106 height 14
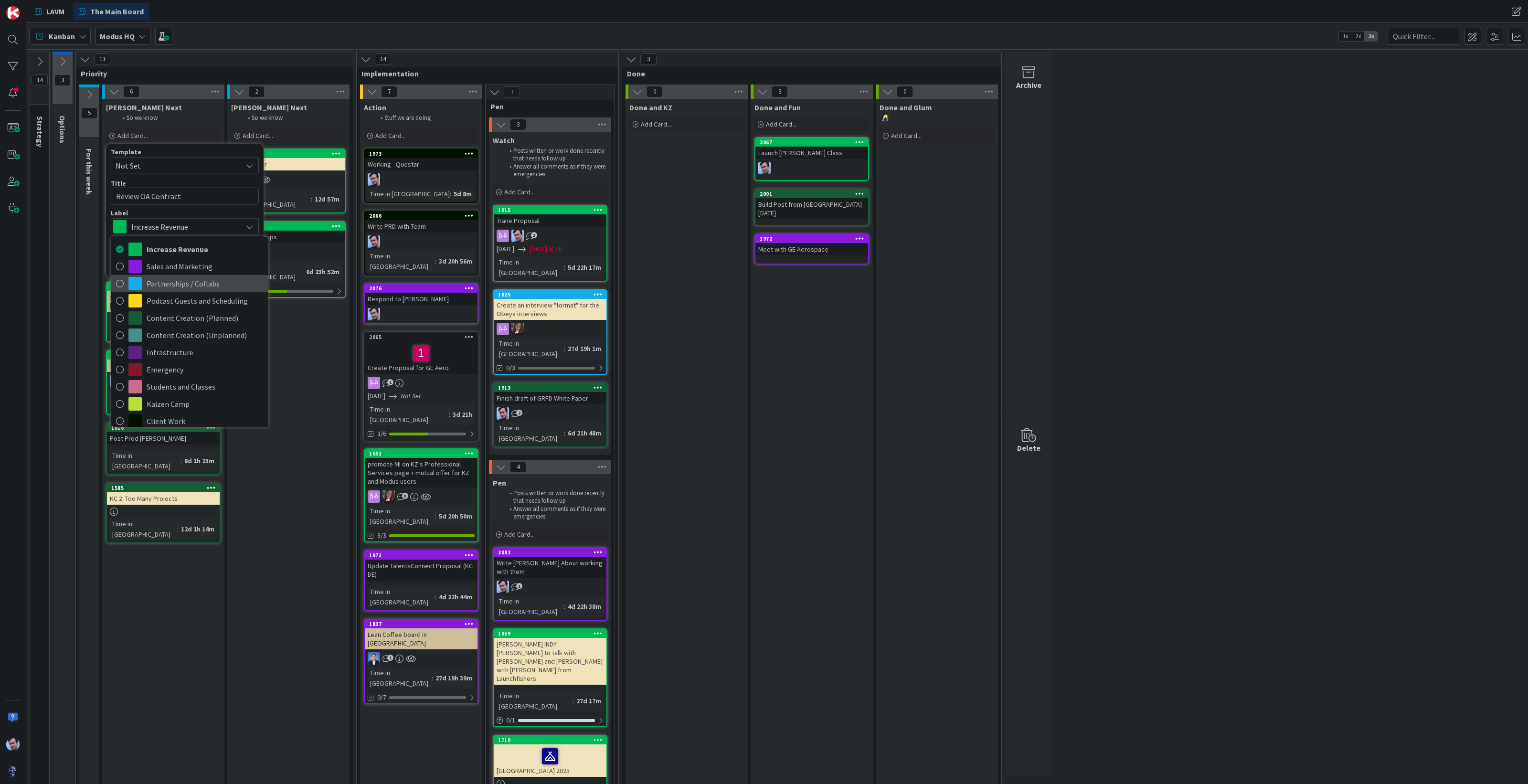
click at [195, 282] on span "Partnerships / Collabs" at bounding box center [205, 283] width 116 height 14
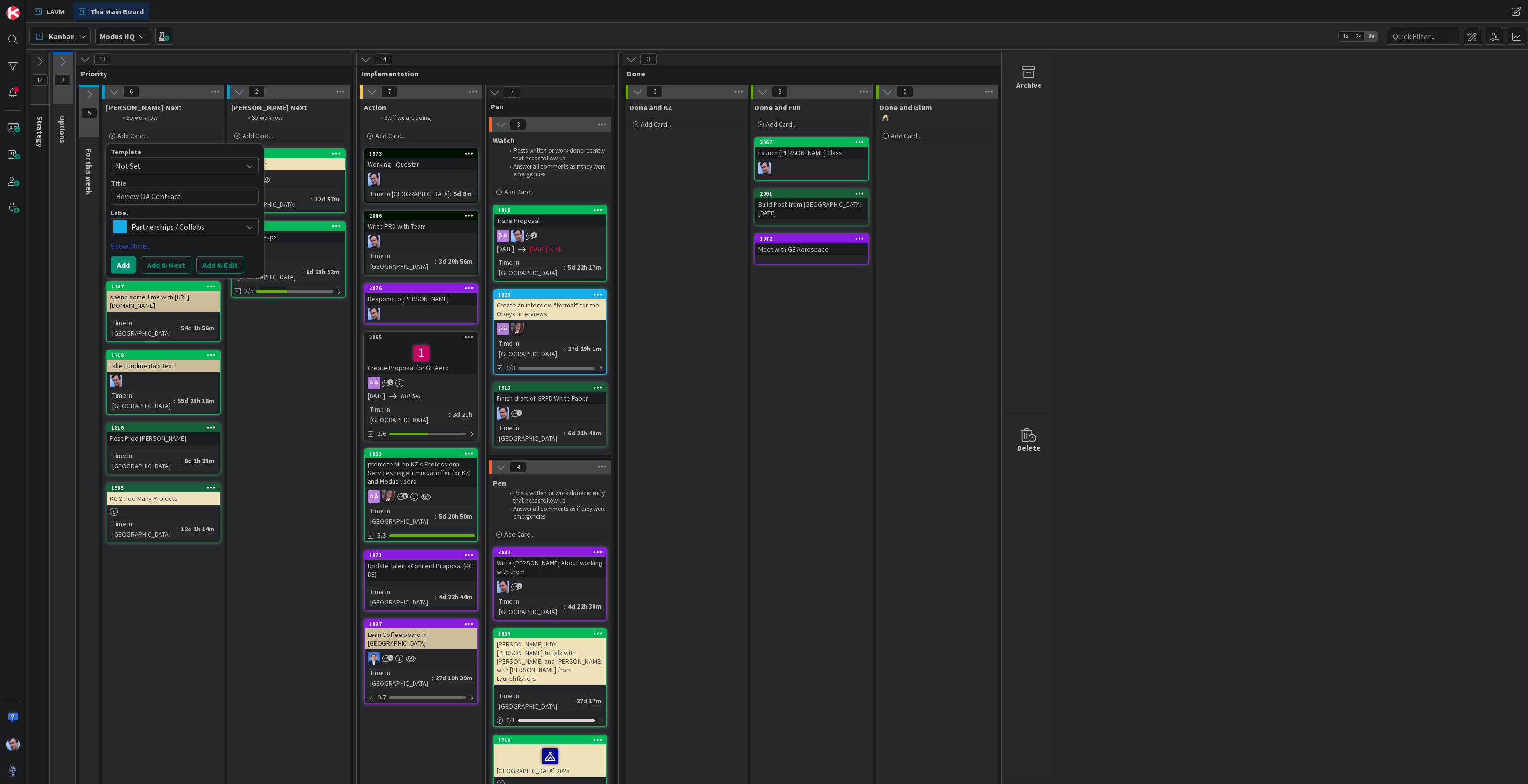
click at [132, 248] on link "Show More..." at bounding box center [185, 246] width 148 height 11
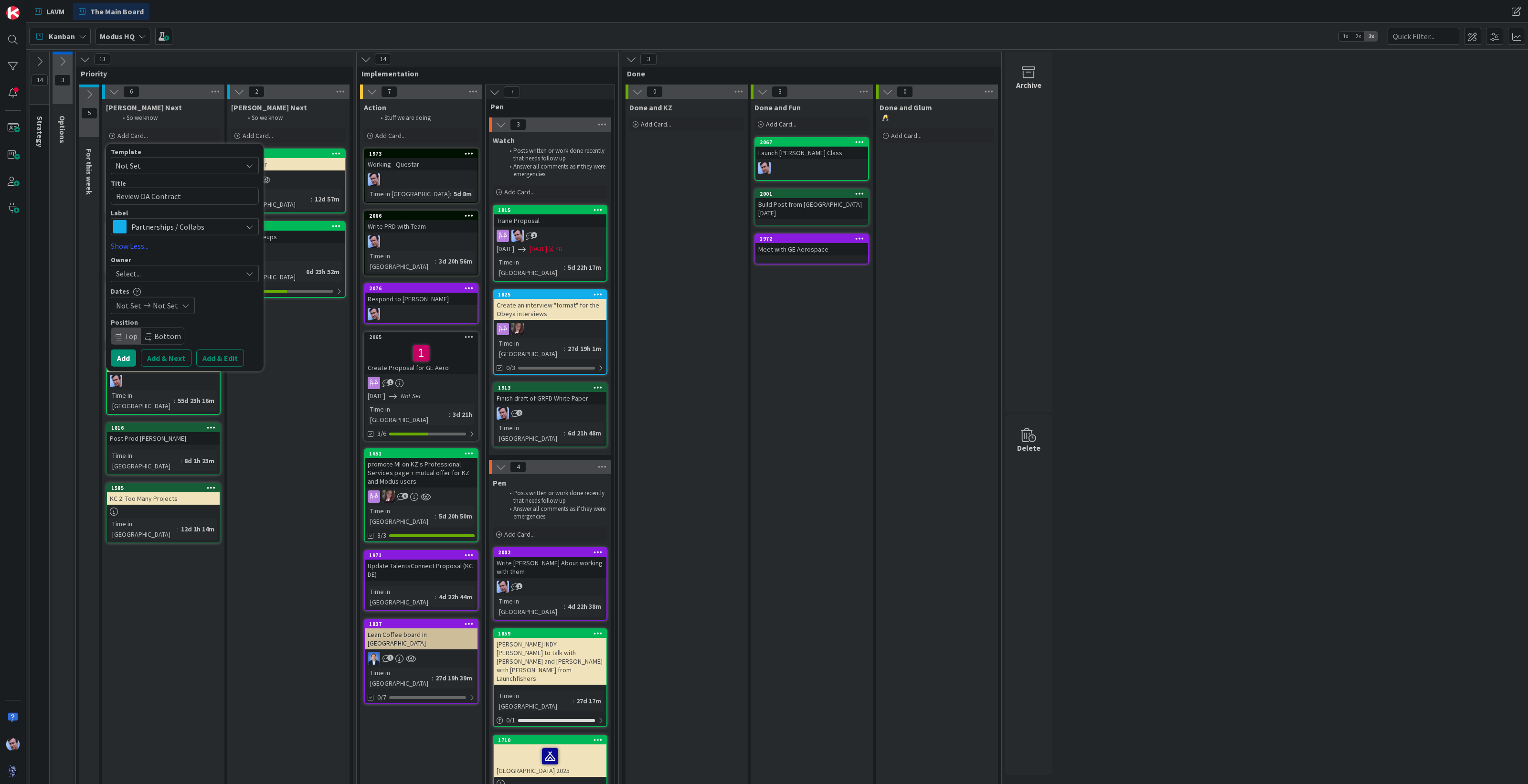
click at [161, 267] on div "Select..." at bounding box center [185, 273] width 148 height 17
click at [164, 351] on span "[PERSON_NAME]" at bounding box center [171, 353] width 46 height 14
type textarea "x"
click at [124, 352] on button "Add" at bounding box center [123, 358] width 26 height 17
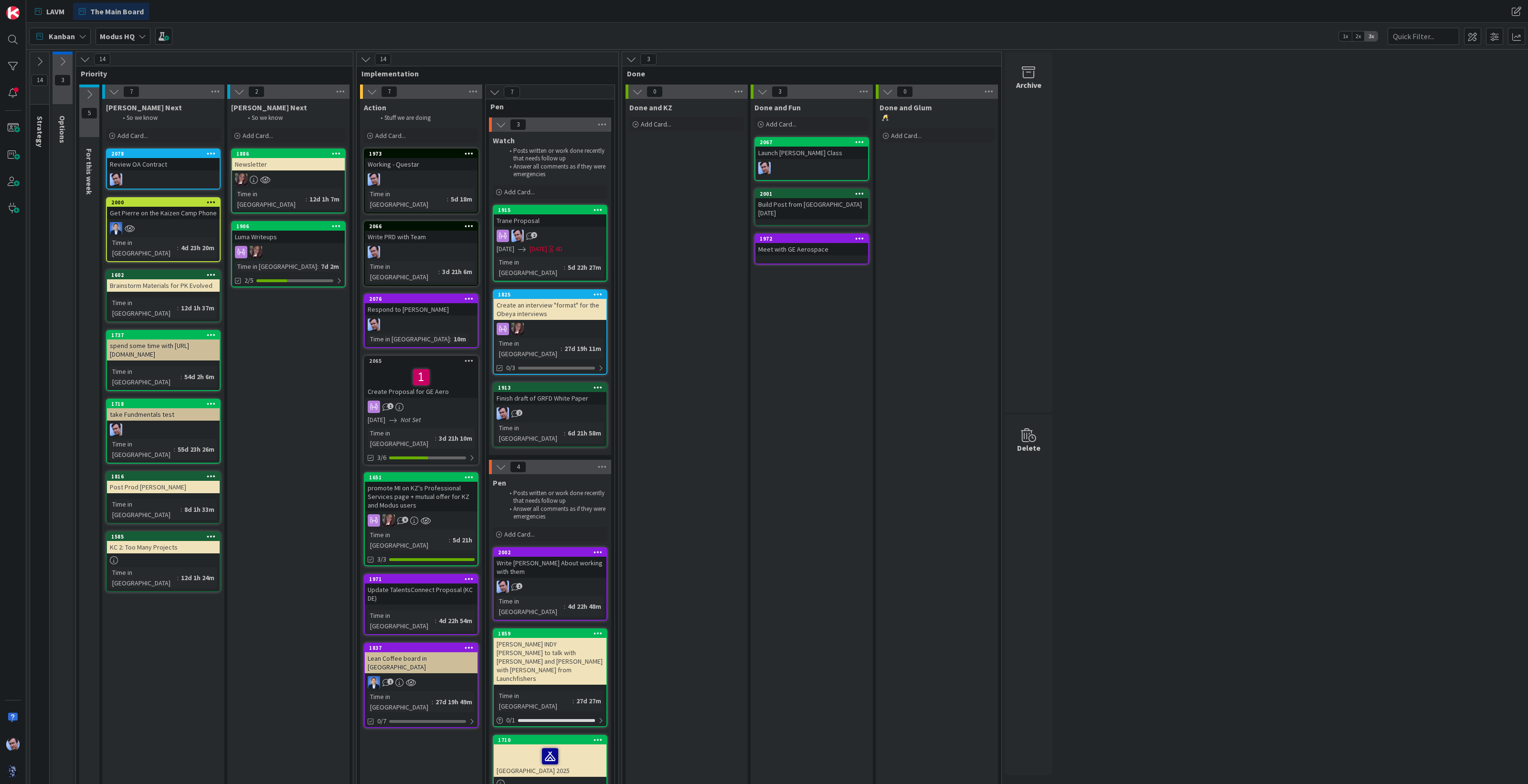
click at [565, 222] on div "Trane Proposal" at bounding box center [550, 220] width 113 height 12
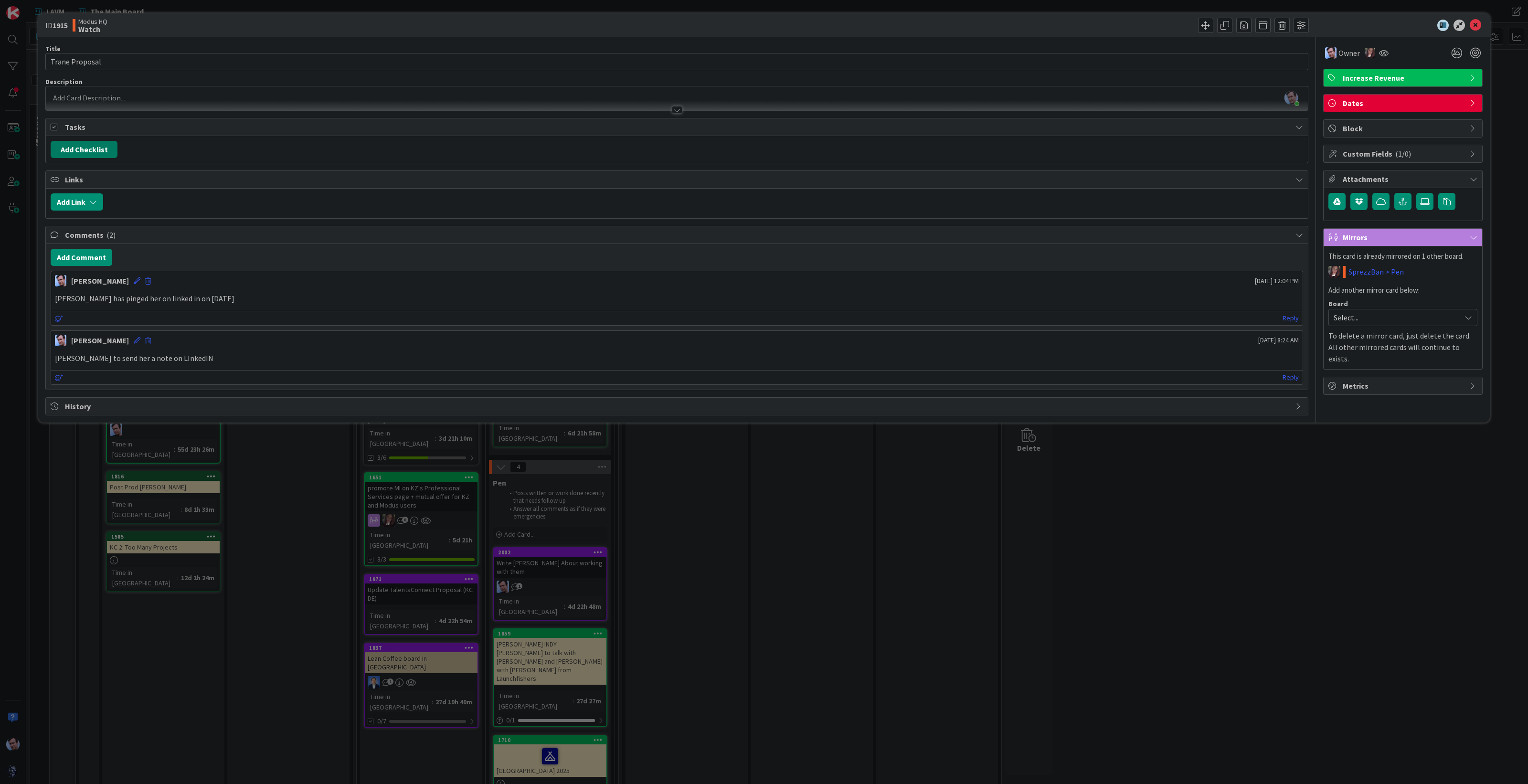
click at [85, 148] on button "Add Checklist" at bounding box center [84, 149] width 67 height 17
click at [91, 192] on input at bounding box center [129, 195] width 148 height 17
type input "a list"
click at [65, 214] on button "Add" at bounding box center [68, 217] width 26 height 17
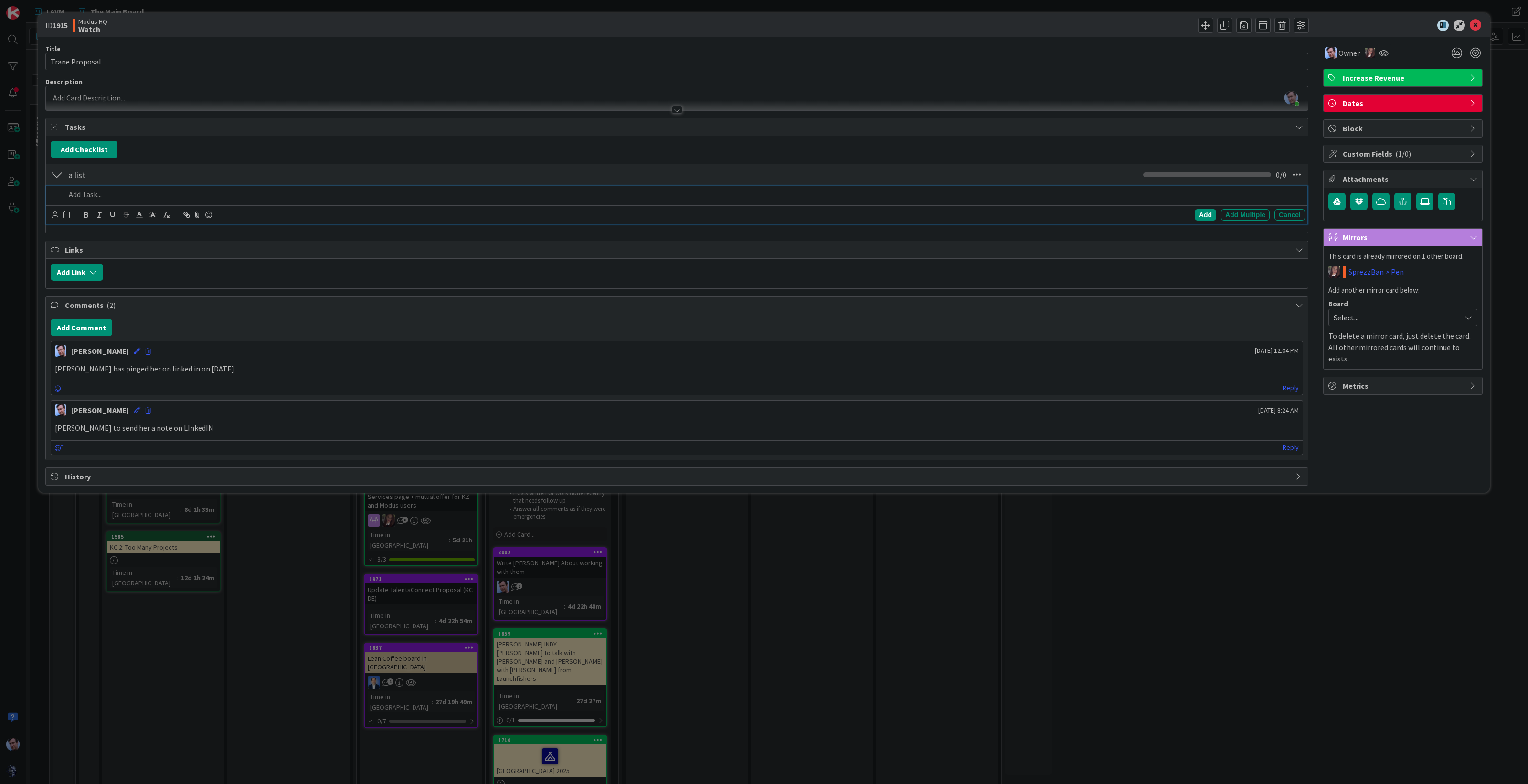
click at [111, 194] on p at bounding box center [683, 195] width 1236 height 11
click at [55, 213] on icon at bounding box center [55, 215] width 6 height 7
click at [103, 287] on span "[PERSON_NAME]" at bounding box center [118, 291] width 63 height 14
click at [1199, 211] on div "Add" at bounding box center [1205, 215] width 21 height 11
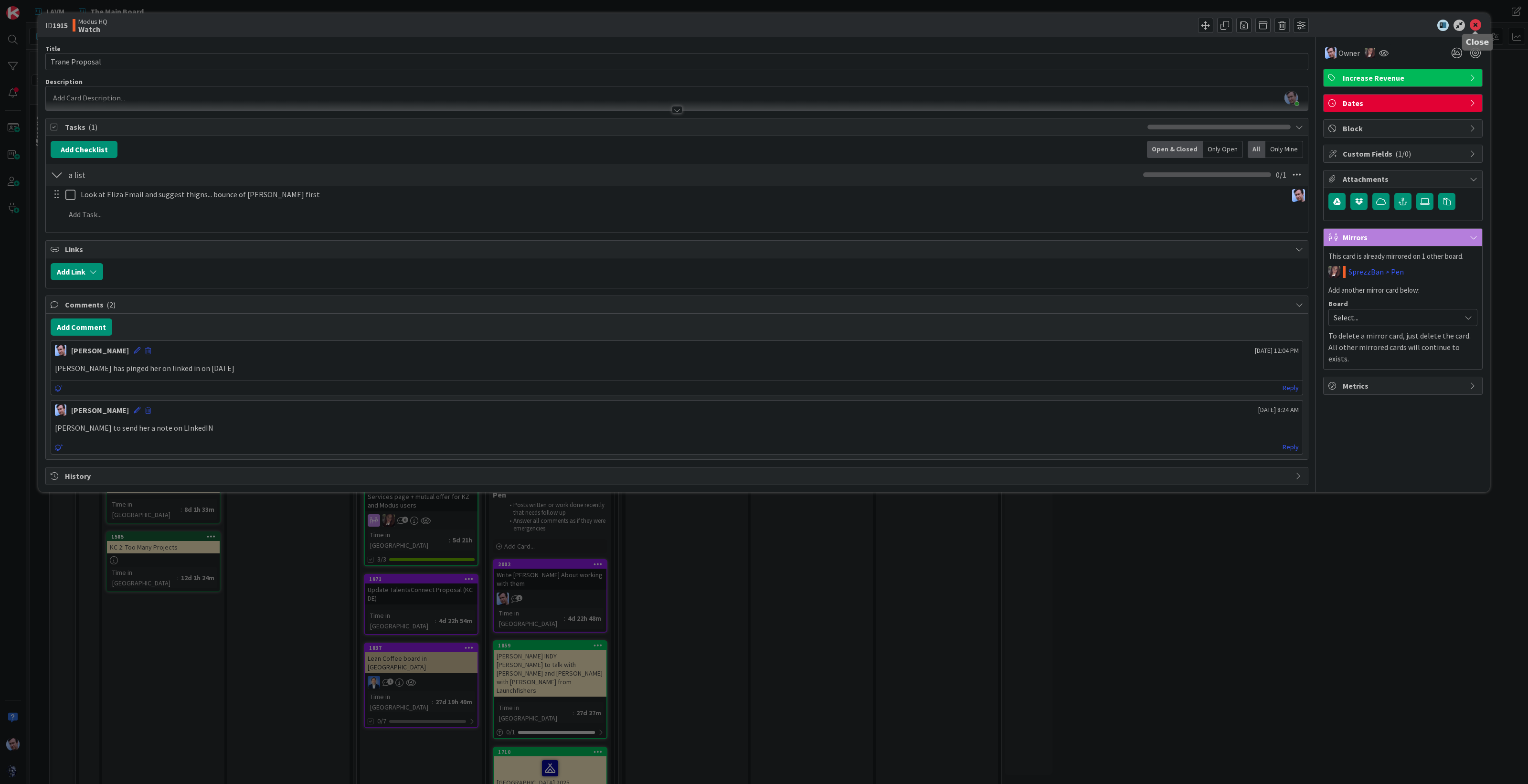
click at [1475, 22] on icon at bounding box center [1475, 25] width 11 height 11
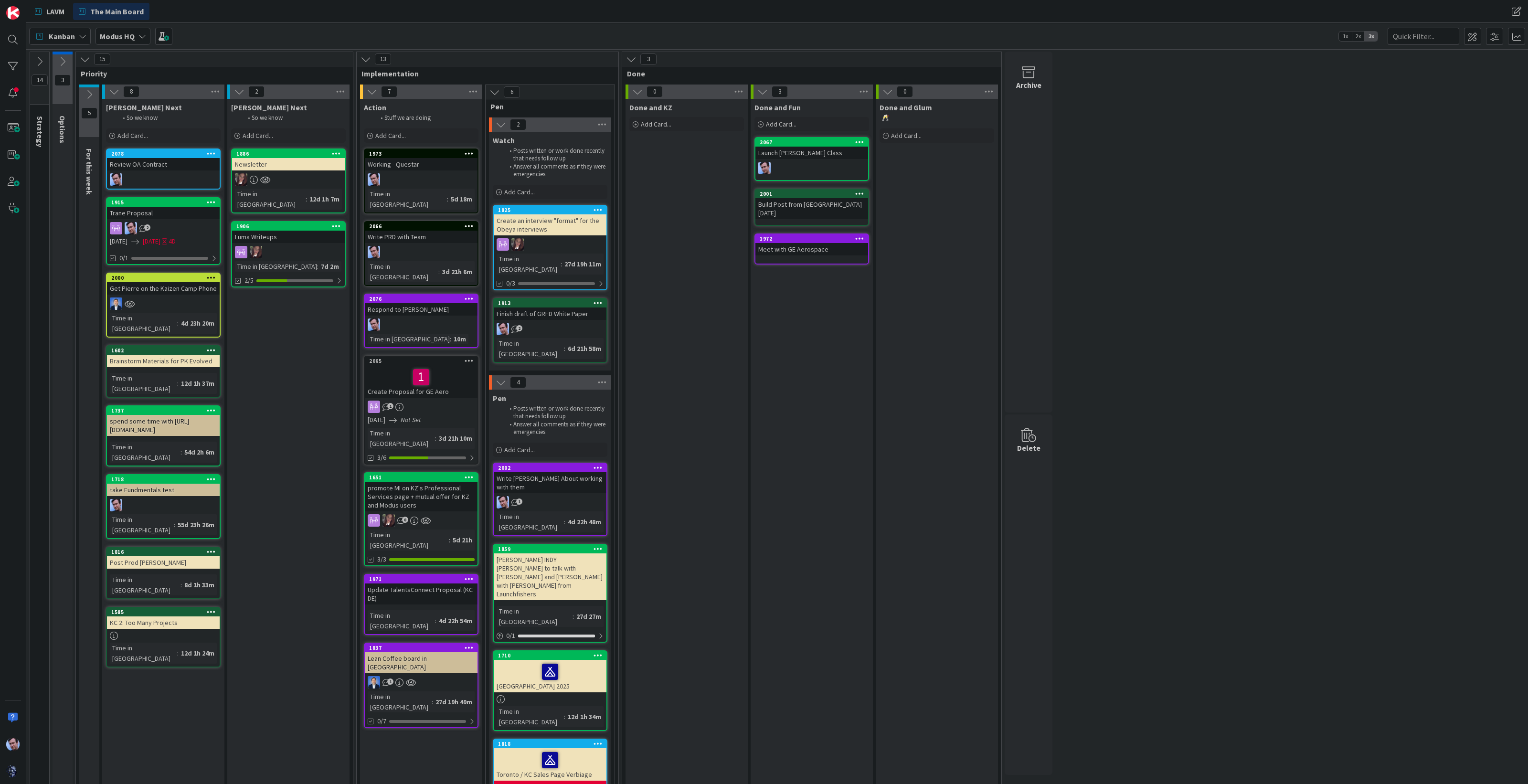
click at [556, 310] on div "1913 Finish draft of GRFD White Paper 2 Time in [GEOGRAPHIC_DATA] : 6d 21h 58m" at bounding box center [550, 330] width 114 height 65
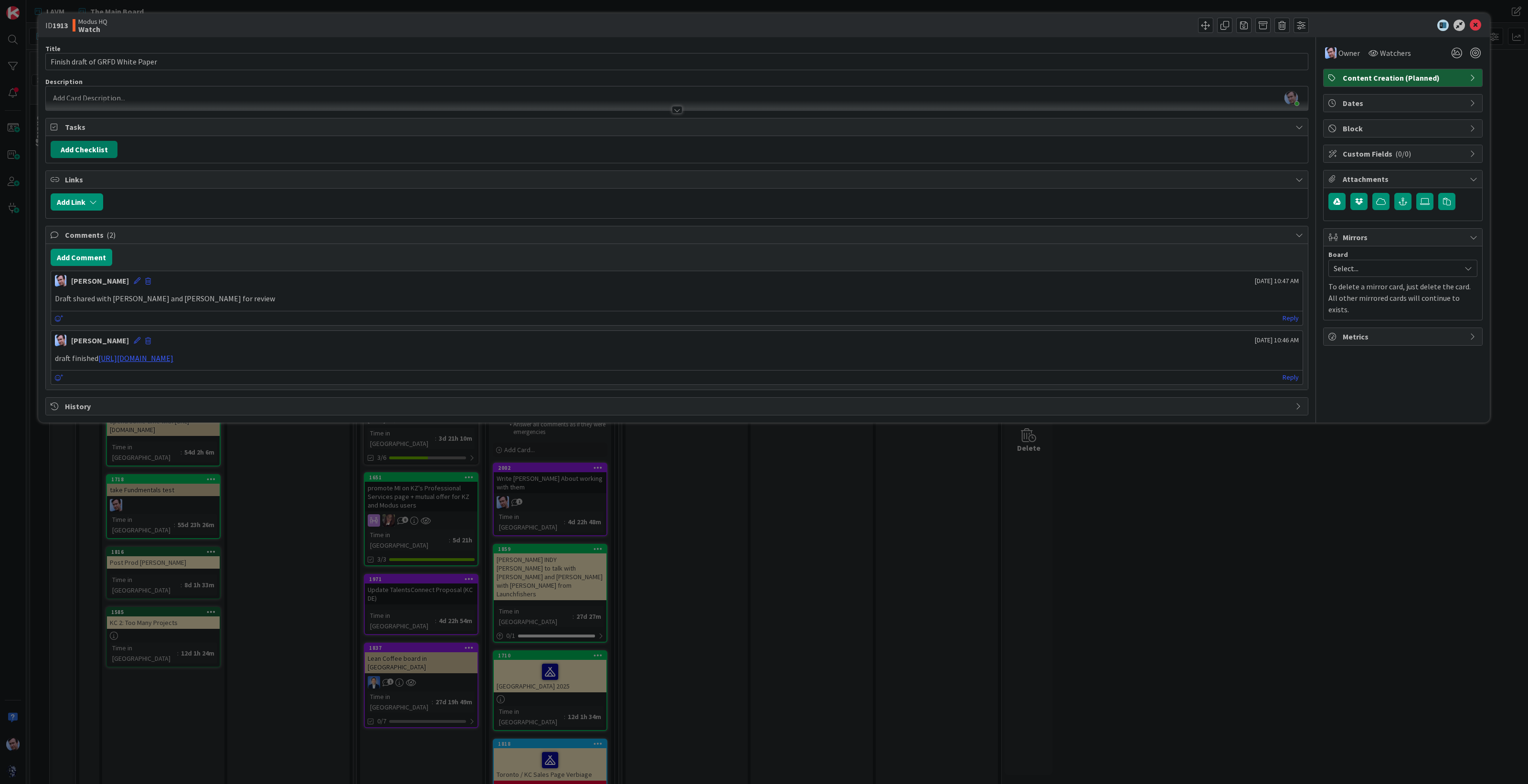
click at [85, 146] on button "Add Checklist" at bounding box center [84, 149] width 67 height 17
type input "aklsdjfdsaads"
click at [62, 223] on button "Add" at bounding box center [68, 217] width 26 height 17
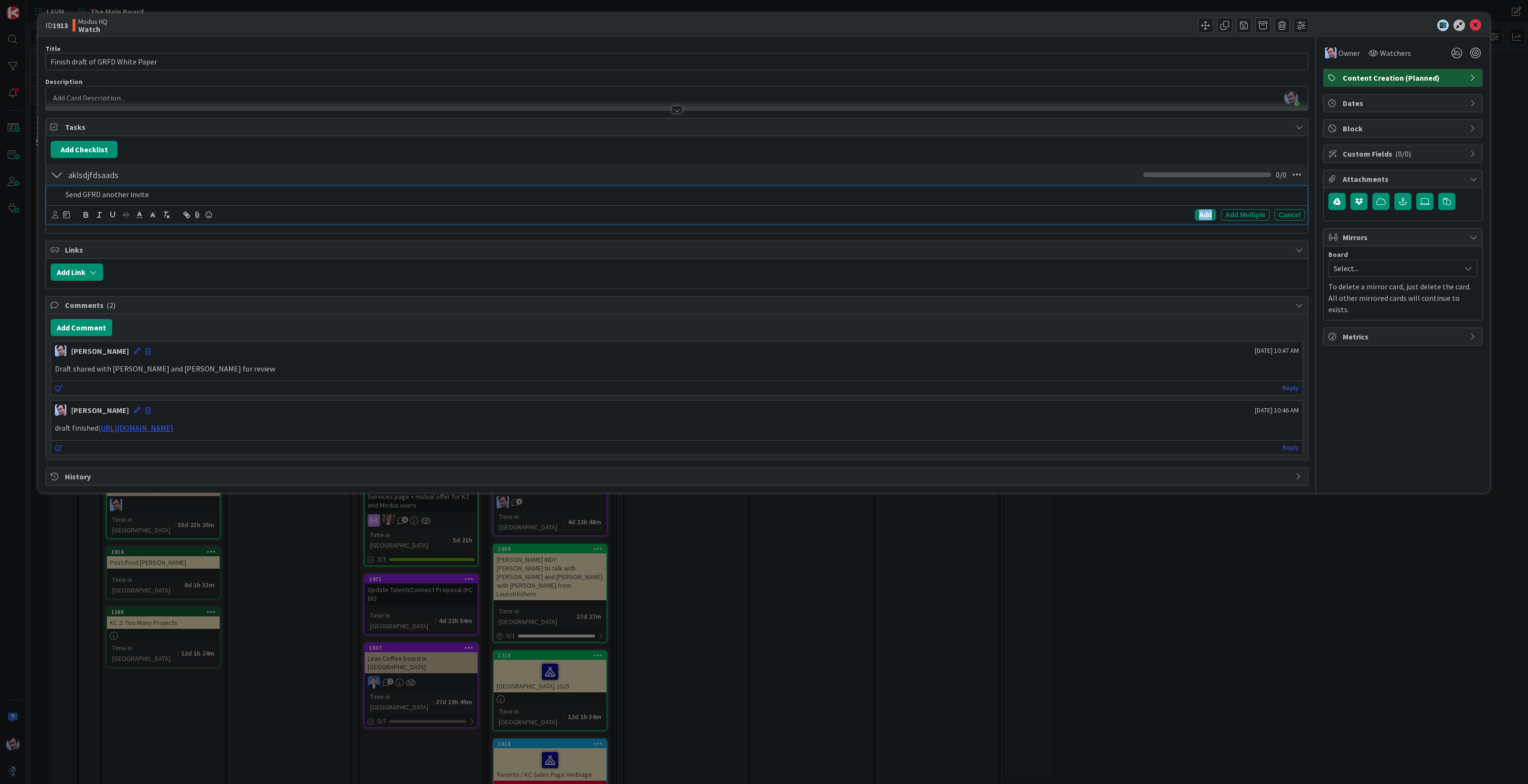
click at [1198, 217] on div "Add" at bounding box center [1205, 215] width 21 height 11
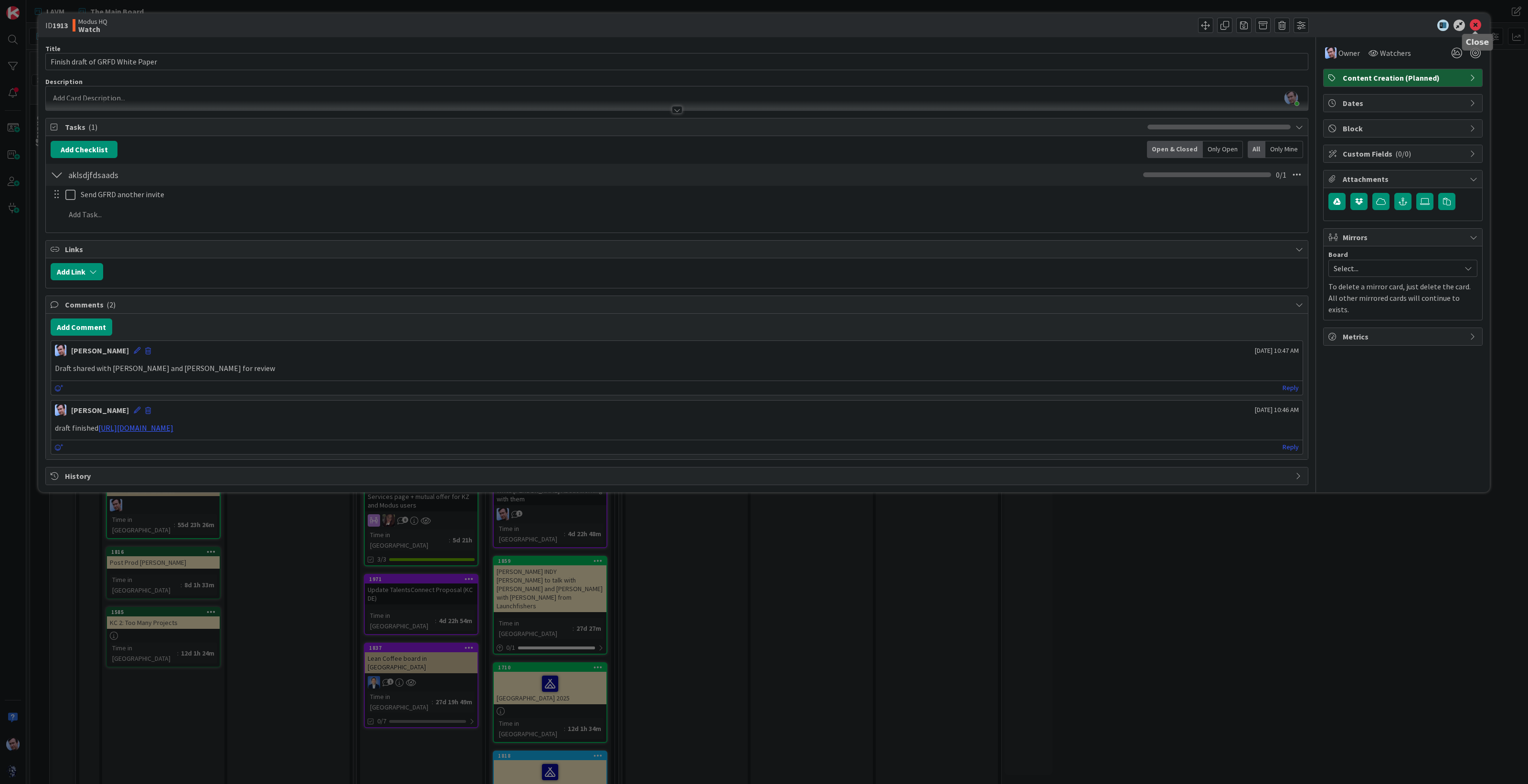
click at [1475, 22] on icon at bounding box center [1475, 25] width 11 height 11
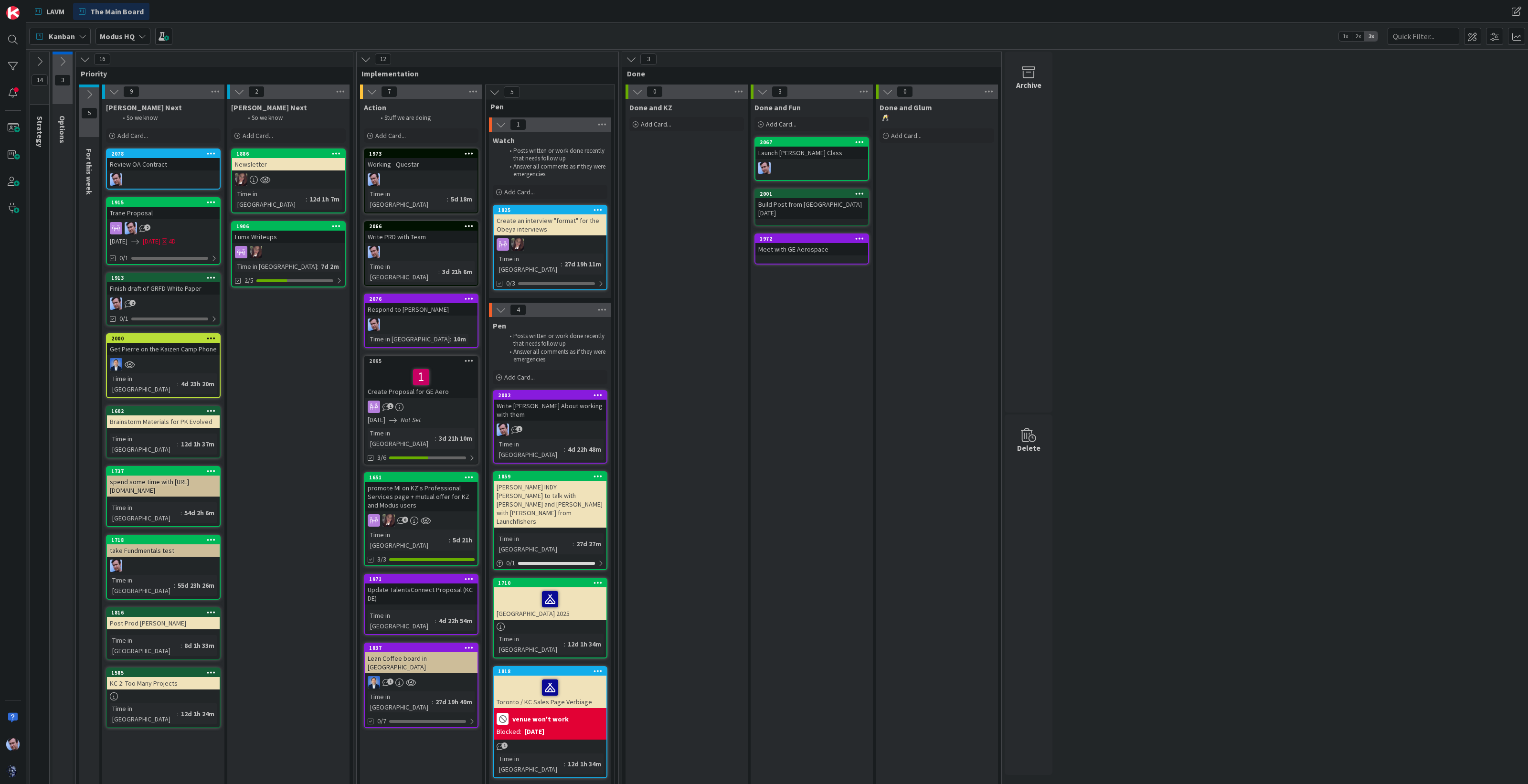
click at [1263, 501] on div "14 Strategy These are Modus GOALS and so these cards never move. 3 Options 16 P…" at bounding box center [776, 426] width 1498 height 750
click at [311, 231] on div "Luma Writeups" at bounding box center [288, 237] width 113 height 12
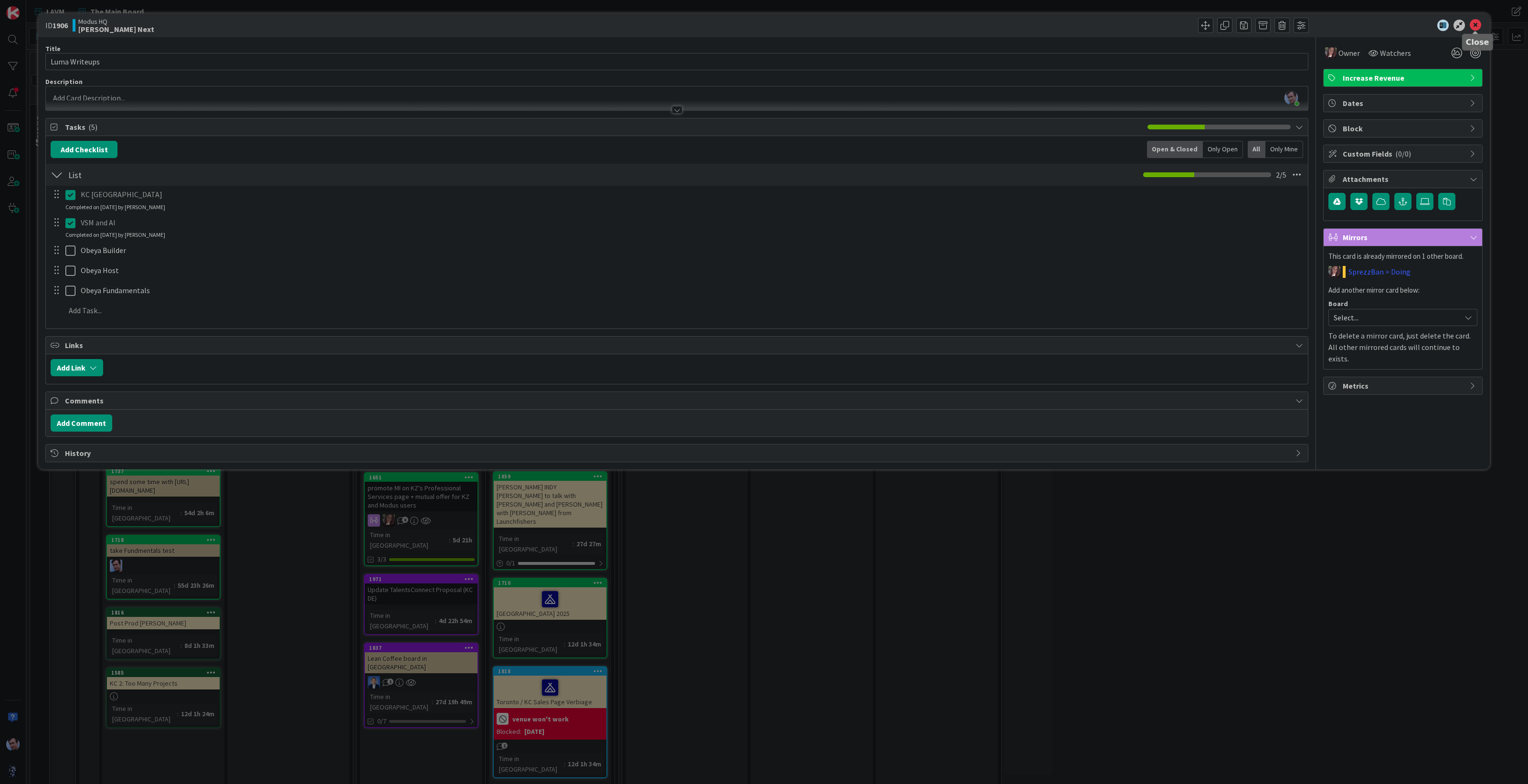
click at [1479, 24] on icon at bounding box center [1475, 25] width 11 height 11
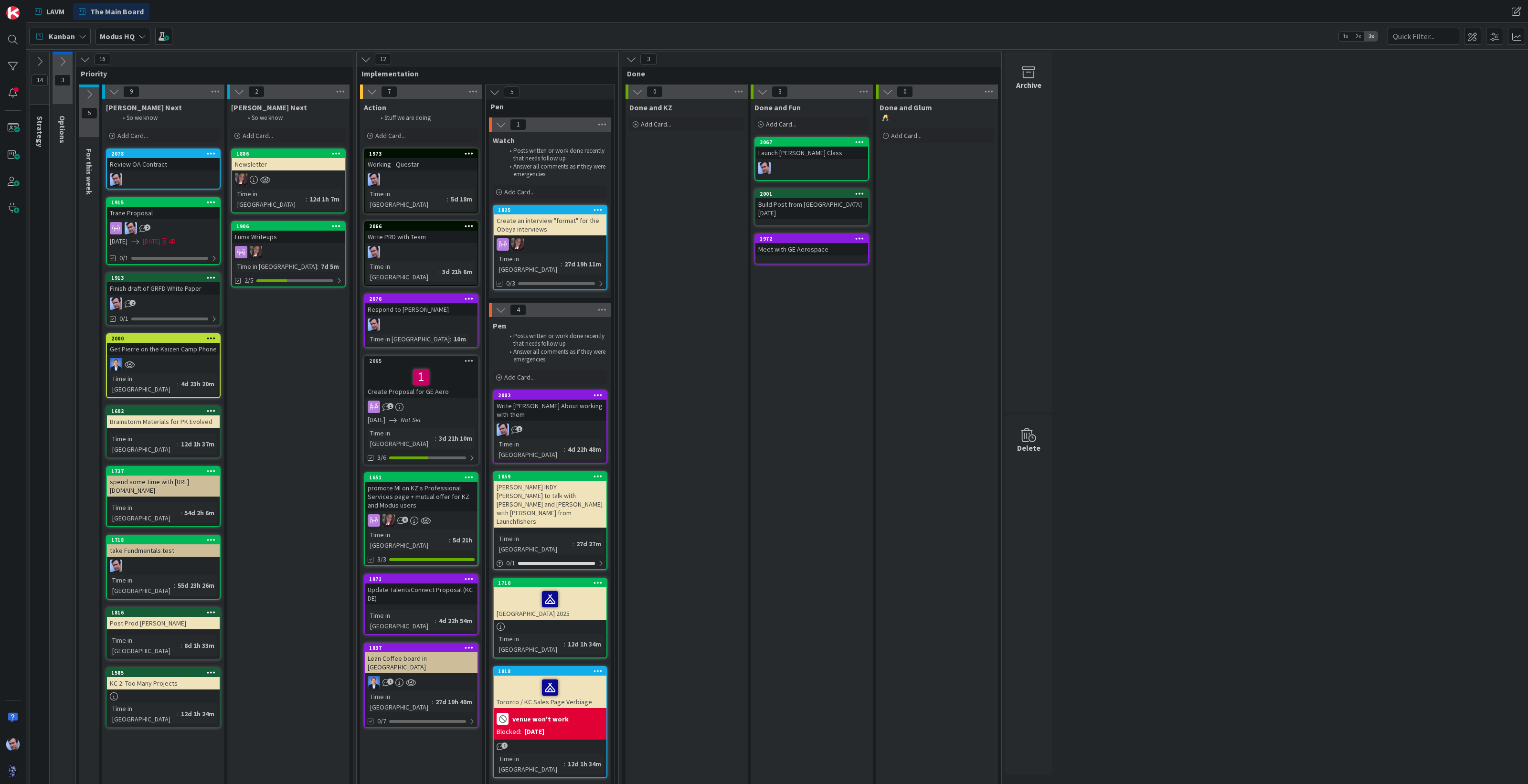
click at [468, 295] on icon at bounding box center [469, 298] width 9 height 7
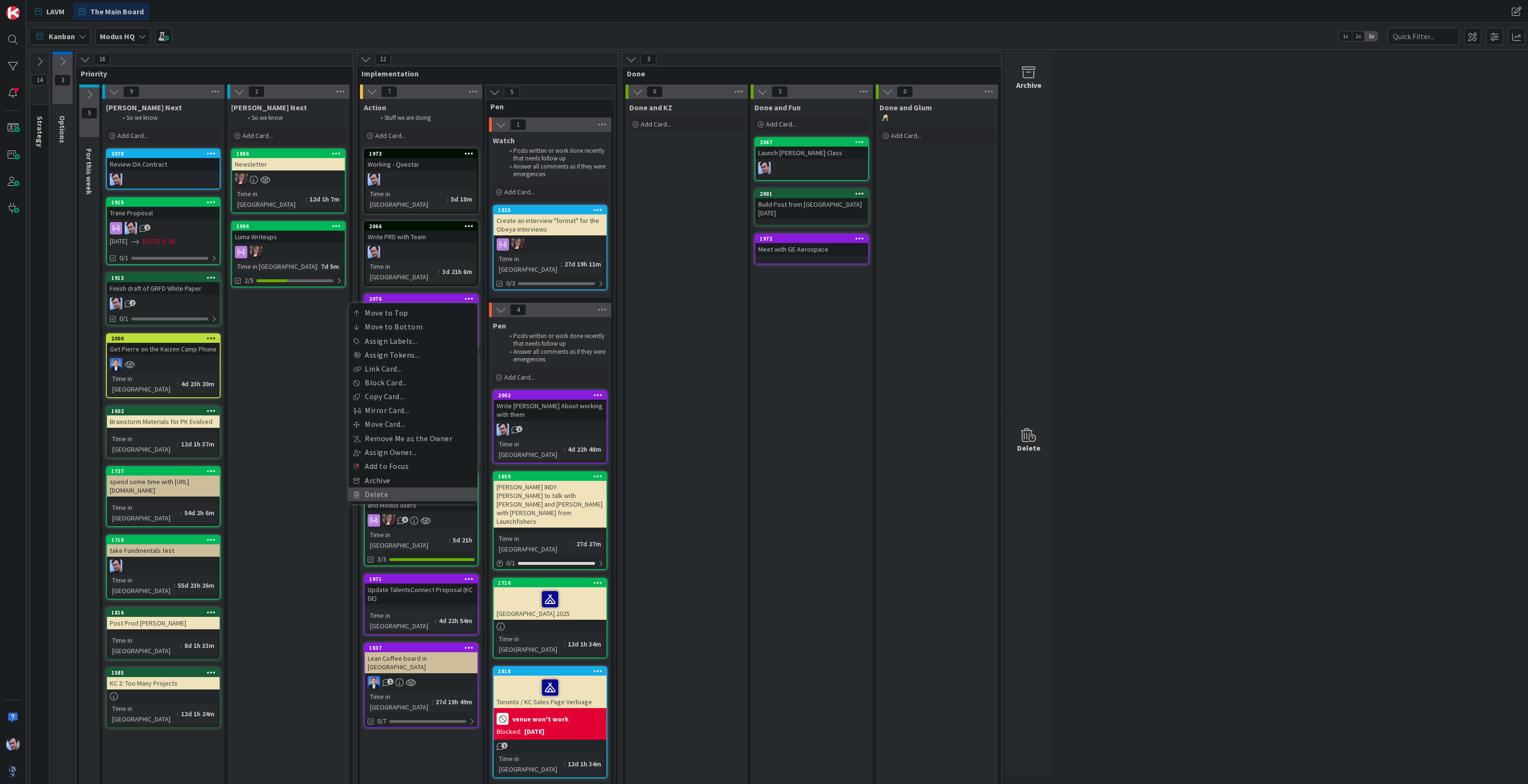
click at [380, 487] on link "Delete" at bounding box center [413, 494] width 129 height 14
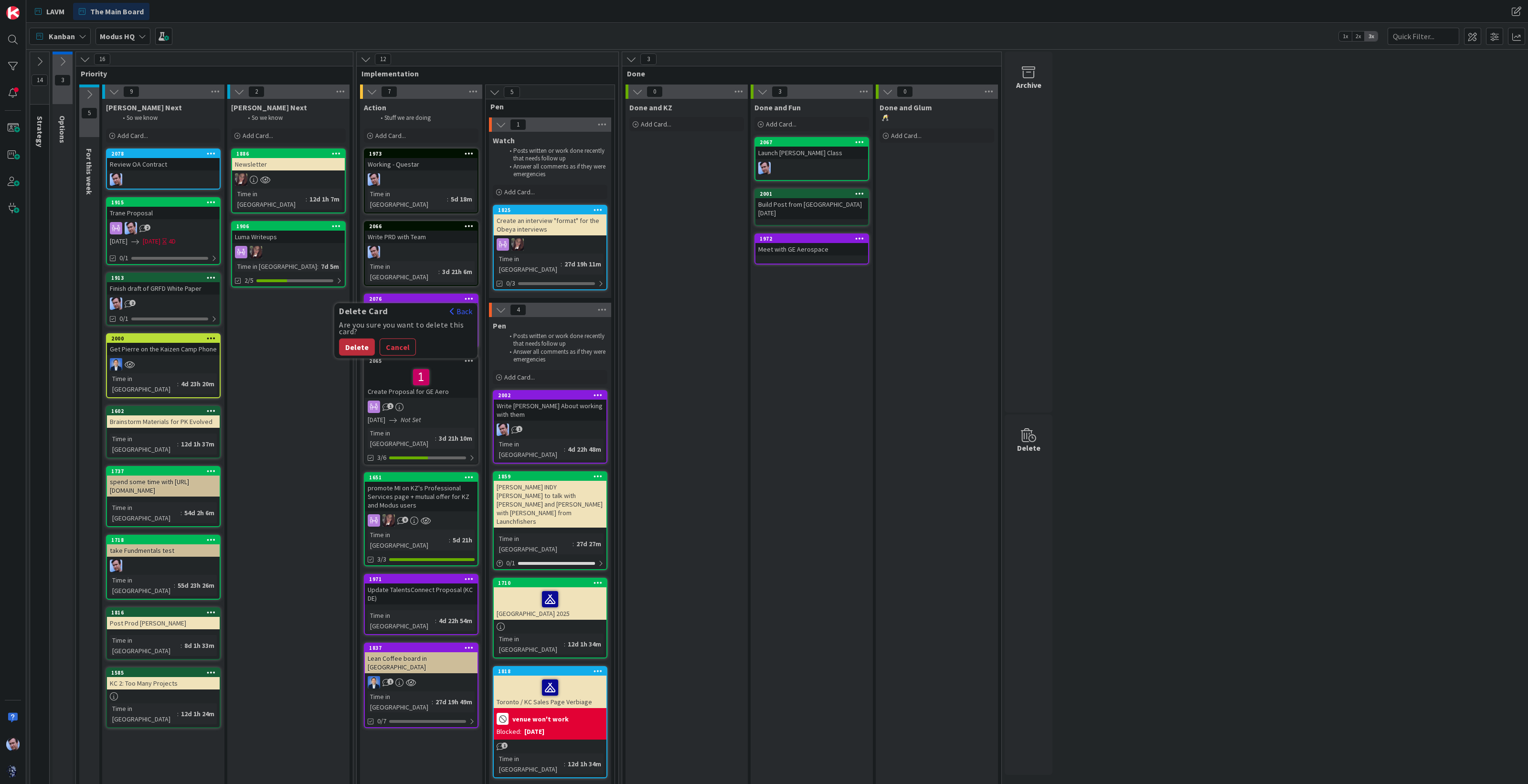
click at [358, 339] on button "Delete" at bounding box center [357, 347] width 36 height 17
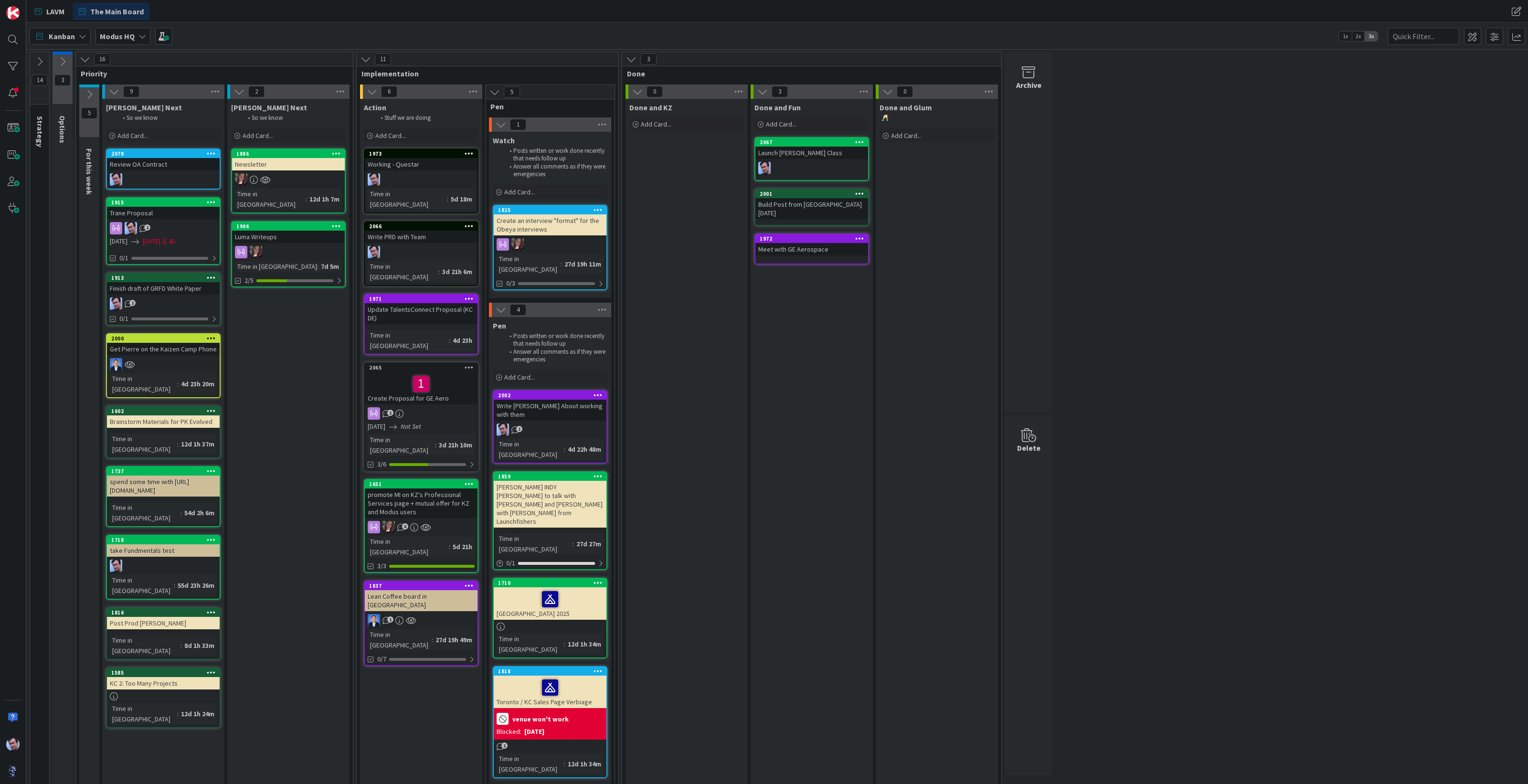
click at [469, 295] on icon at bounding box center [469, 298] width 9 height 7
click at [403, 445] on link "Assign Owner..." at bounding box center [413, 452] width 129 height 14
click at [358, 361] on link "[PERSON_NAME]" at bounding box center [410, 369] width 133 height 18
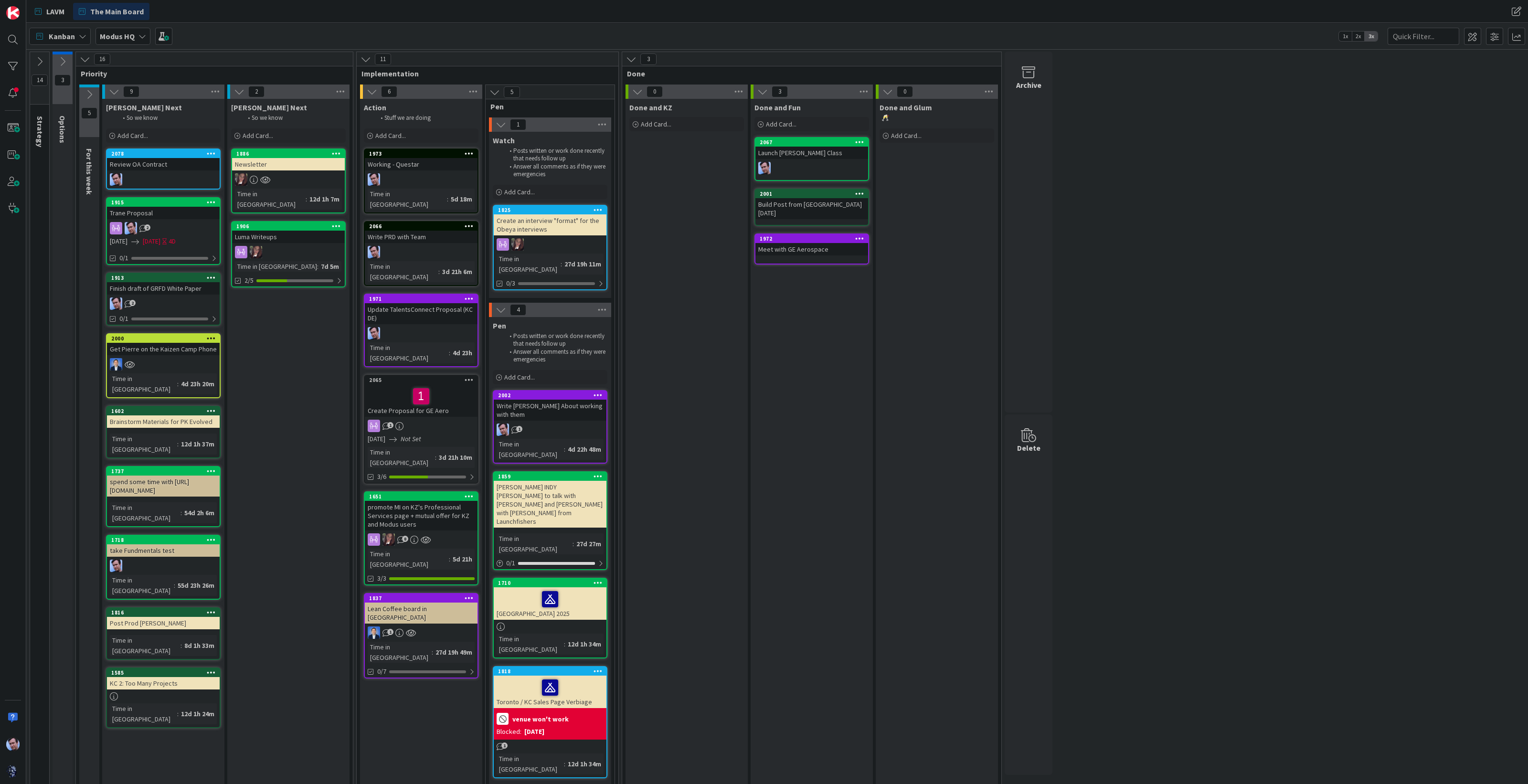
click at [303, 358] on div "[PERSON_NAME] Next So we know Add Card... 1886 Newsletter Time in [GEOGRAPHIC_D…" at bounding box center [288, 445] width 122 height 692
